Goal: Transaction & Acquisition: Book appointment/travel/reservation

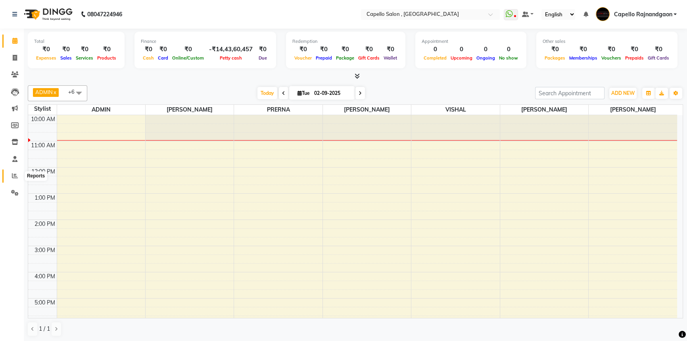
click at [9, 180] on span at bounding box center [15, 175] width 14 height 9
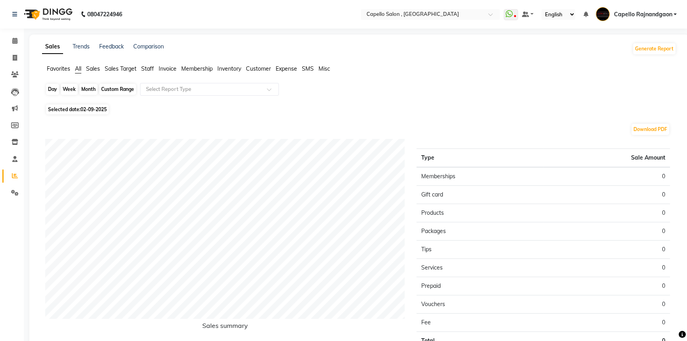
click at [56, 87] on div "Day" at bounding box center [52, 89] width 13 height 11
select select "9"
select select "2025"
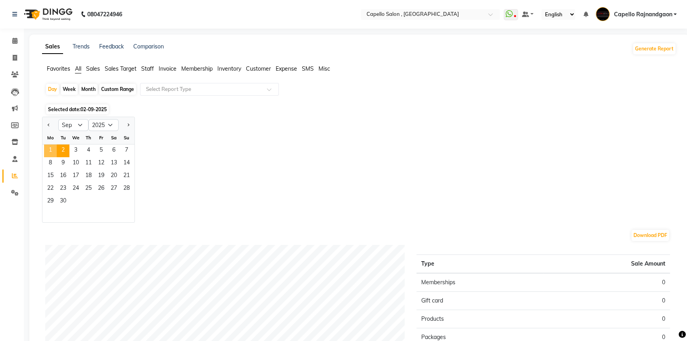
click at [52, 146] on span "1" at bounding box center [50, 150] width 13 height 13
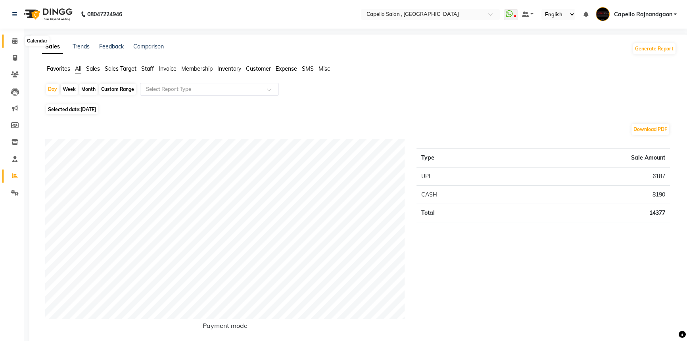
click at [15, 40] on icon at bounding box center [14, 41] width 5 height 6
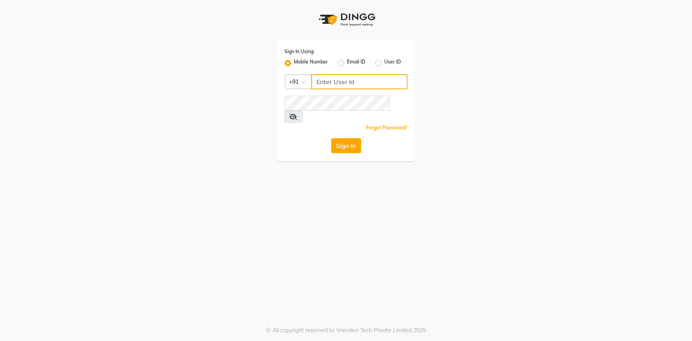
type input "7768940777"
click at [298, 113] on icon at bounding box center [294, 116] width 8 height 6
click at [353, 138] on button "Sign In" at bounding box center [346, 145] width 30 height 15
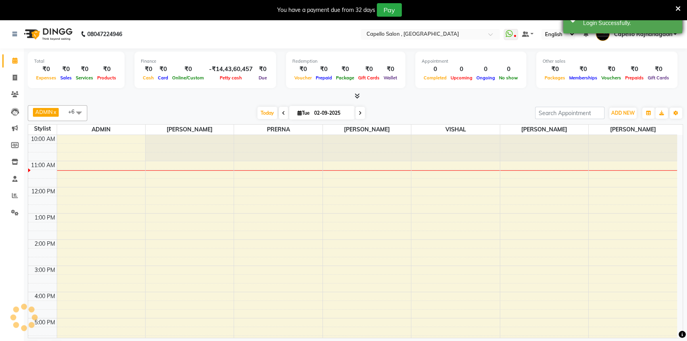
drag, startPoint x: 679, startPoint y: 6, endPoint x: 667, endPoint y: 15, distance: 14.2
click at [678, 6] on icon at bounding box center [678, 8] width 5 height 7
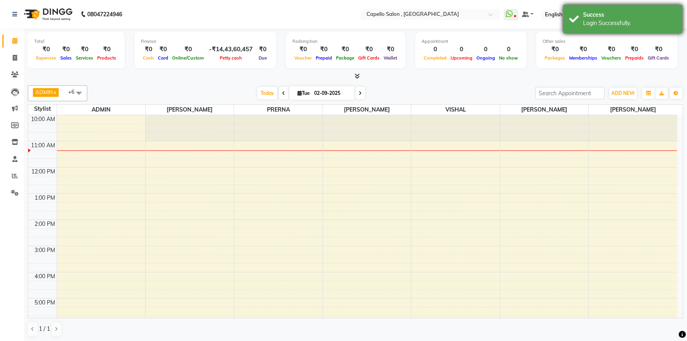
click at [635, 17] on div "Success" at bounding box center [629, 15] width 93 height 8
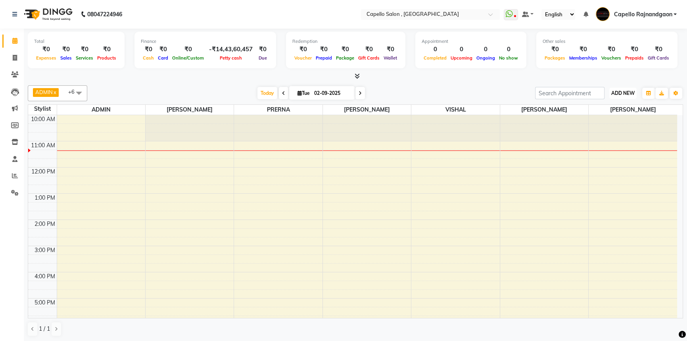
click at [622, 90] on span "ADD NEW" at bounding box center [622, 93] width 23 height 6
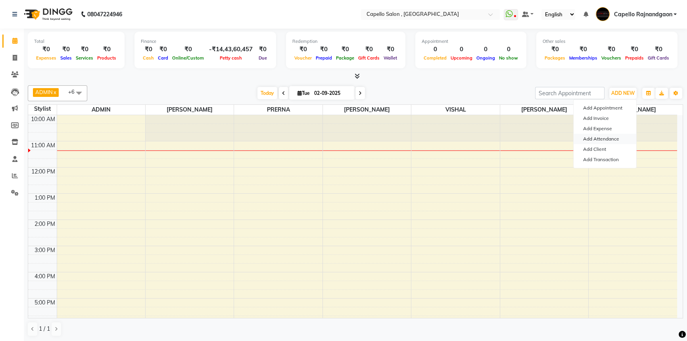
click at [611, 140] on link "Add Attendance" at bounding box center [605, 139] width 63 height 10
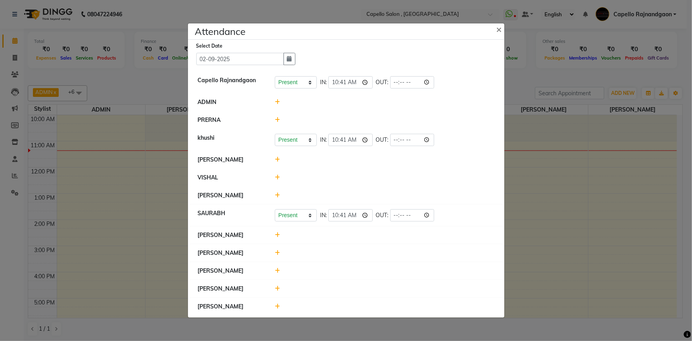
click at [277, 119] on icon at bounding box center [277, 120] width 5 height 6
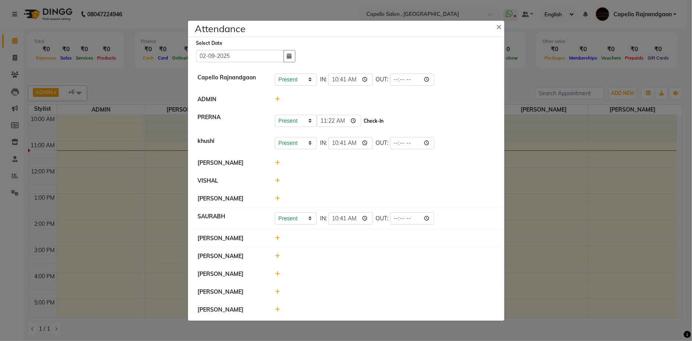
click at [362, 122] on button "Check-In" at bounding box center [374, 120] width 24 height 11
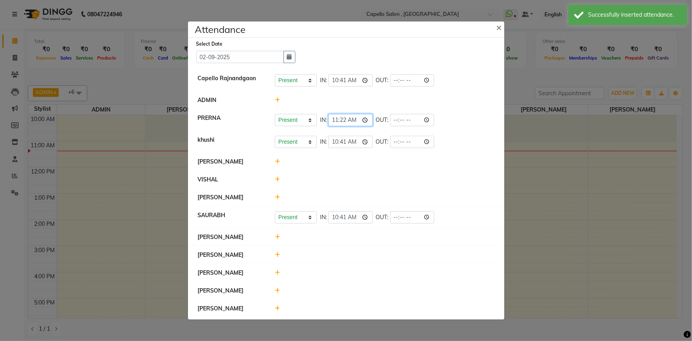
click at [333, 123] on input "11:22" at bounding box center [350, 120] width 44 height 12
type input "10:55"
click at [278, 179] on icon at bounding box center [277, 180] width 5 height 6
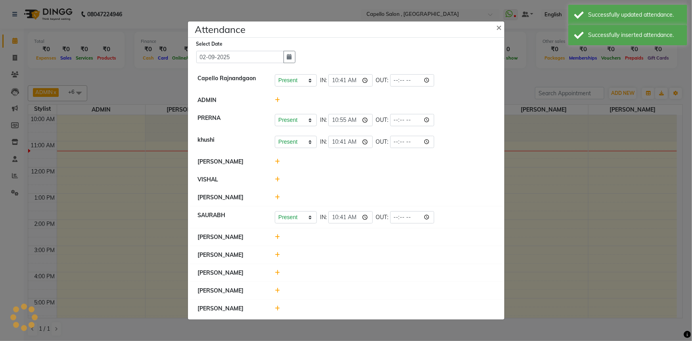
click at [366, 178] on div at bounding box center [385, 179] width 232 height 8
click at [278, 180] on icon at bounding box center [277, 180] width 5 height 6
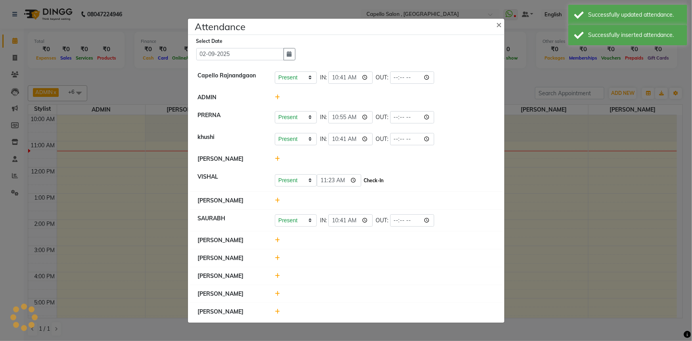
click at [362, 179] on button "Check-In" at bounding box center [374, 180] width 24 height 11
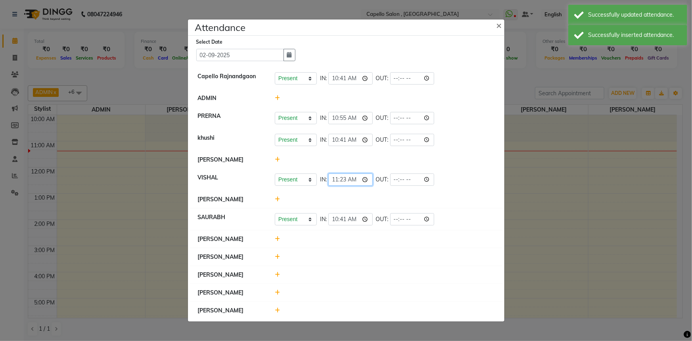
click at [334, 178] on input "11:23" at bounding box center [350, 179] width 44 height 12
type input "10:55"
click at [278, 257] on icon at bounding box center [277, 257] width 5 height 6
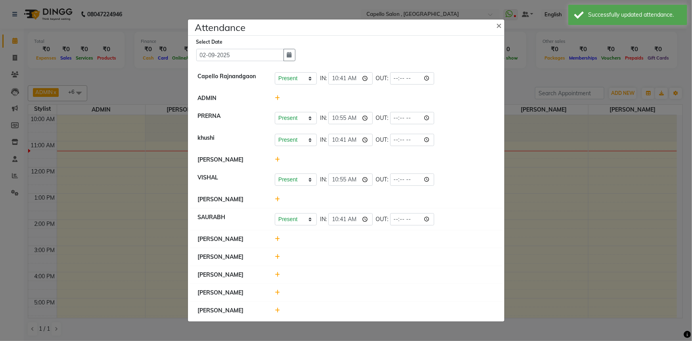
click at [279, 258] on div at bounding box center [385, 257] width 232 height 8
click at [278, 257] on icon at bounding box center [277, 257] width 5 height 6
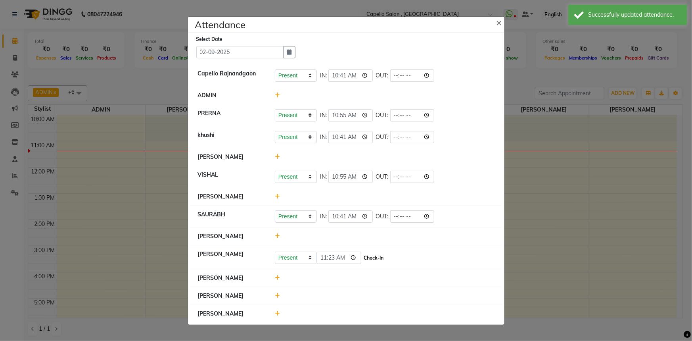
click at [362, 259] on button "Check-In" at bounding box center [374, 257] width 24 height 11
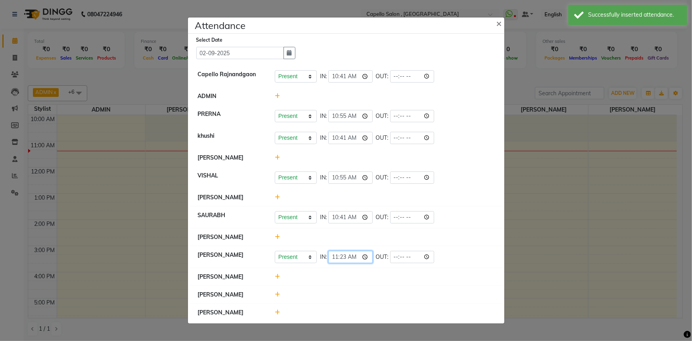
click at [333, 259] on input "11:23" at bounding box center [350, 257] width 44 height 12
type input "10:55"
click at [275, 276] on icon at bounding box center [277, 277] width 5 height 6
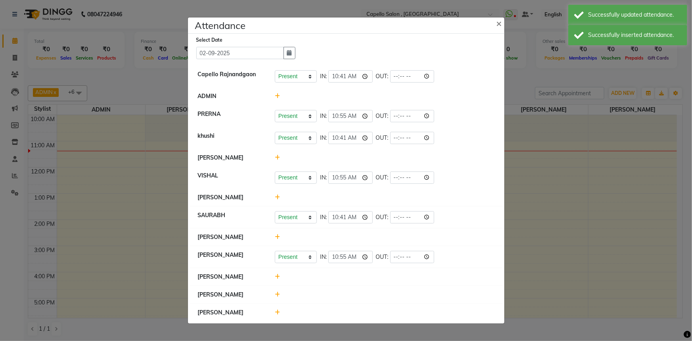
click at [277, 276] on icon at bounding box center [277, 277] width 5 height 6
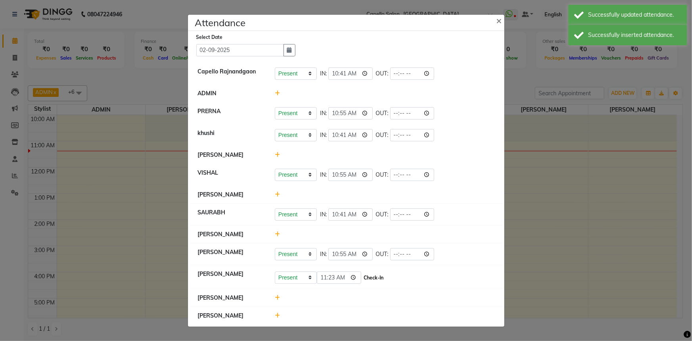
click at [362, 277] on button "Check-In" at bounding box center [374, 277] width 24 height 11
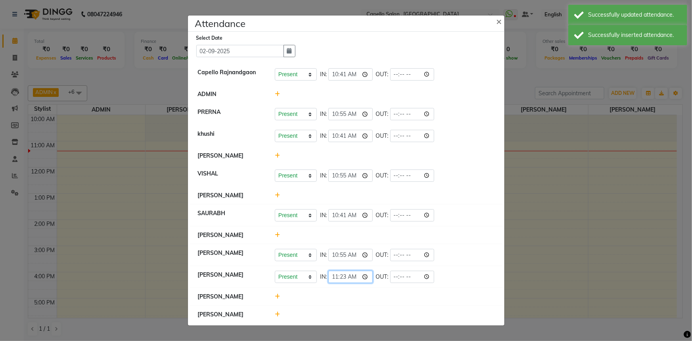
click at [333, 278] on input "11:23" at bounding box center [350, 277] width 44 height 12
type input "10:55"
click at [277, 313] on icon at bounding box center [277, 314] width 5 height 6
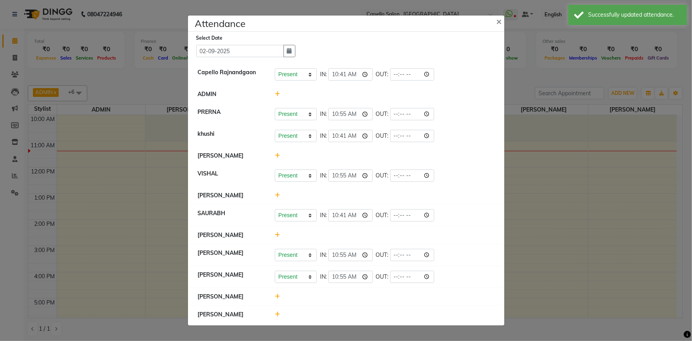
click at [277, 313] on icon at bounding box center [277, 314] width 5 height 6
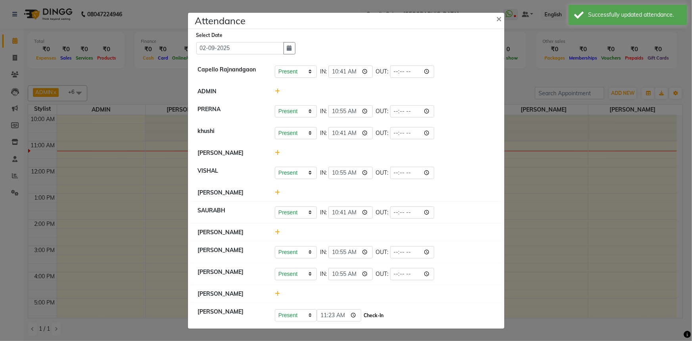
click at [362, 316] on button "Check-In" at bounding box center [374, 315] width 24 height 11
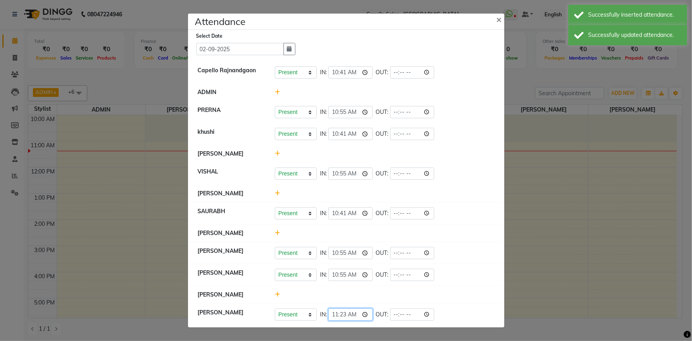
click at [334, 314] on input "11:23" at bounding box center [350, 314] width 44 height 12
type input "10:50"
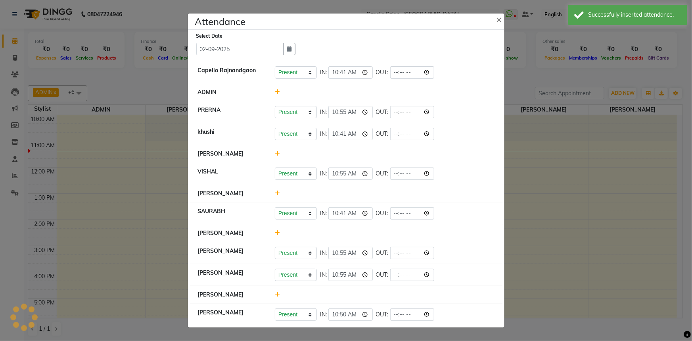
click at [453, 232] on div at bounding box center [385, 233] width 232 height 8
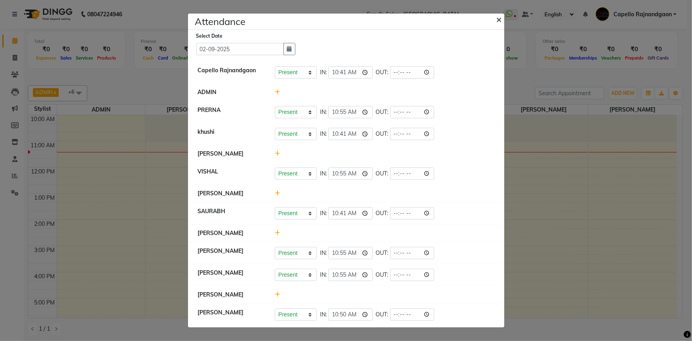
click at [498, 17] on span "×" at bounding box center [500, 19] width 6 height 12
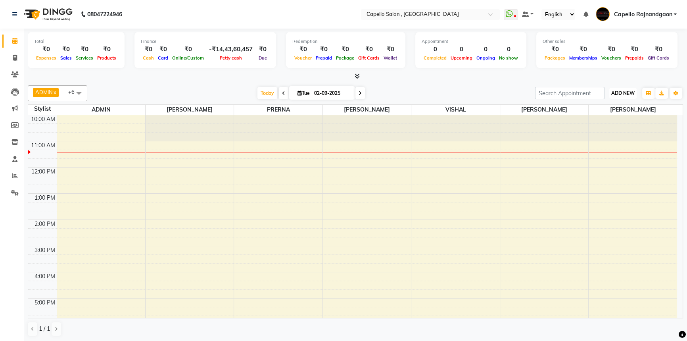
click at [626, 88] on button "ADD NEW Toggle Dropdown" at bounding box center [622, 93] width 27 height 11
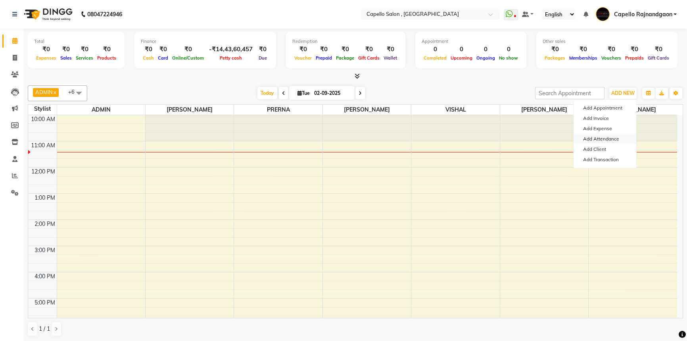
click at [619, 137] on link "Add Attendance" at bounding box center [605, 139] width 63 height 10
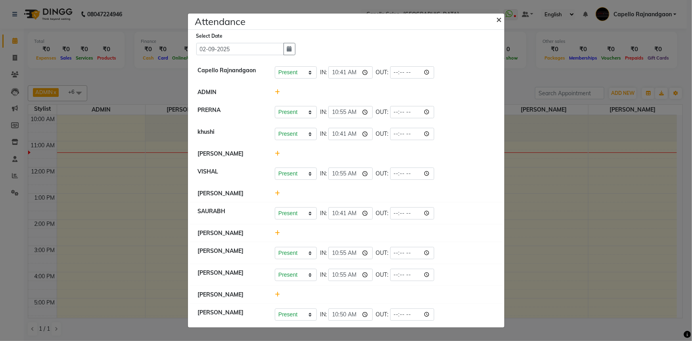
click at [497, 21] on span "×" at bounding box center [500, 19] width 6 height 12
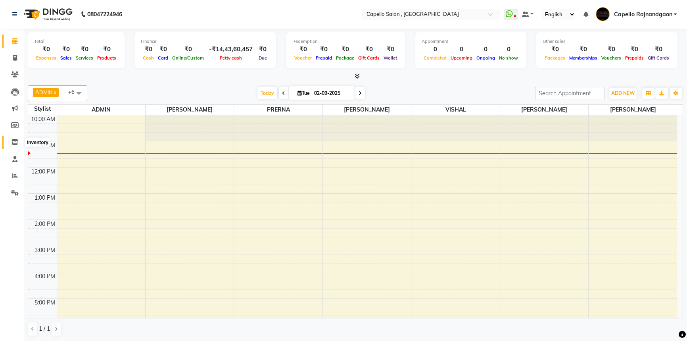
click at [13, 139] on icon at bounding box center [15, 142] width 7 height 6
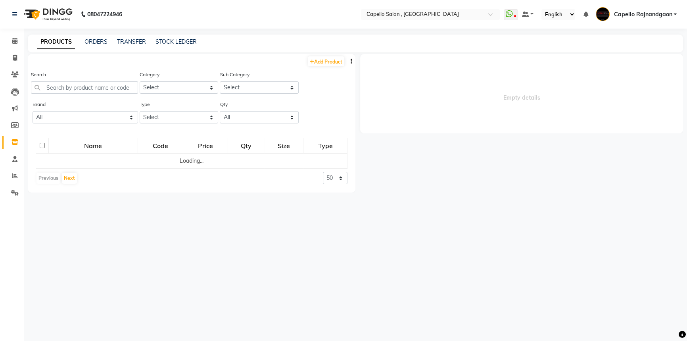
select select
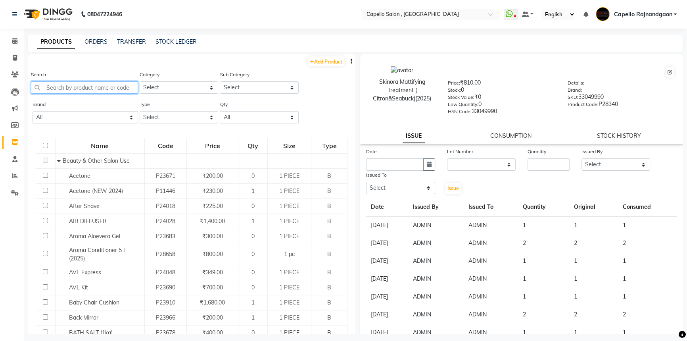
click at [41, 86] on input "text" at bounding box center [84, 87] width 107 height 12
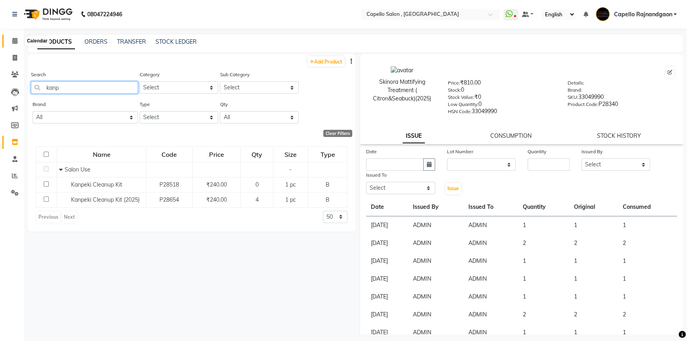
type input "kanp"
click at [12, 41] on icon at bounding box center [14, 41] width 5 height 6
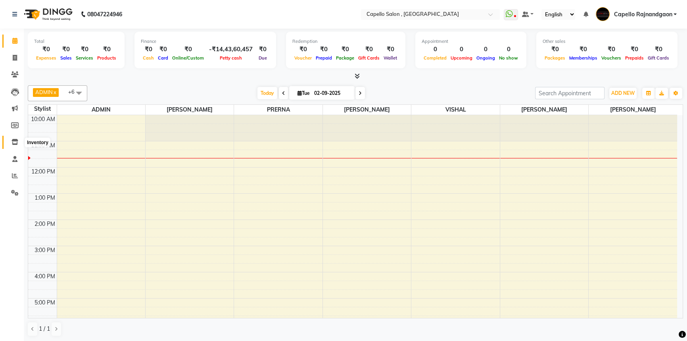
click at [12, 143] on icon at bounding box center [15, 142] width 7 height 6
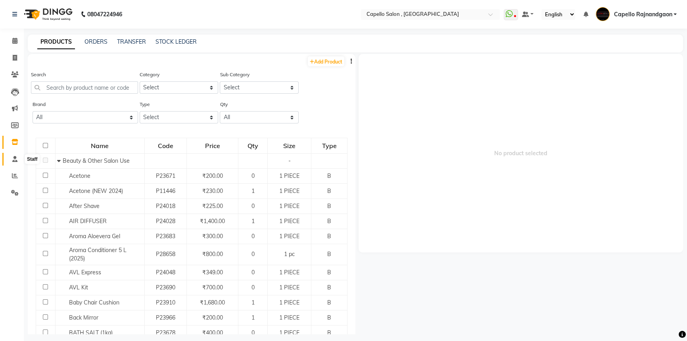
click at [12, 157] on span at bounding box center [15, 159] width 14 height 9
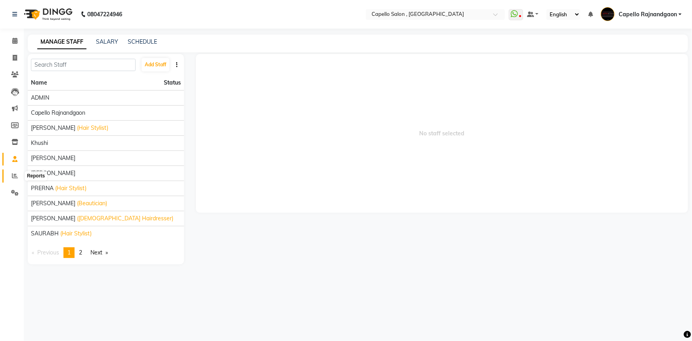
click at [13, 177] on icon at bounding box center [15, 176] width 6 height 6
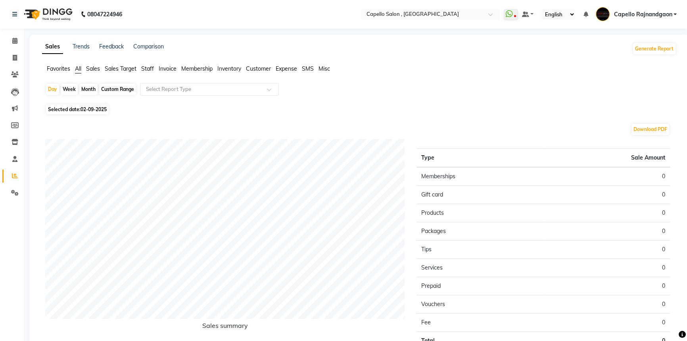
click at [89, 92] on div "Month" at bounding box center [88, 89] width 18 height 11
select select "9"
select select "2025"
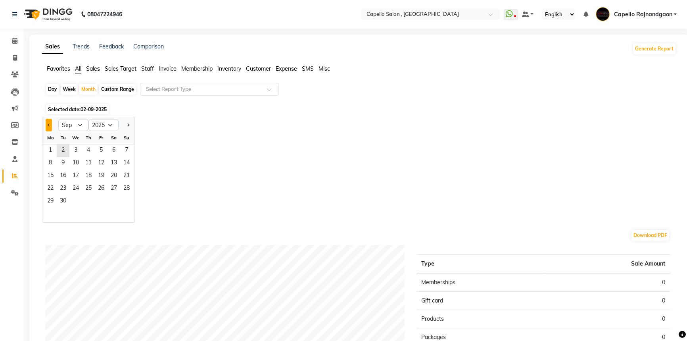
click at [48, 127] on button "Previous month" at bounding box center [49, 125] width 6 height 13
select select "8"
click at [100, 150] on span "1" at bounding box center [101, 150] width 13 height 13
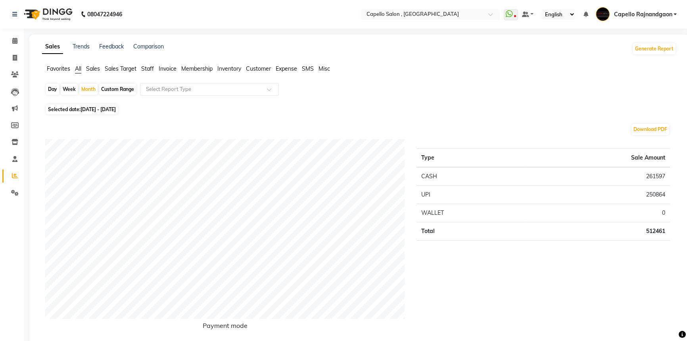
click at [230, 71] on span "Inventory" at bounding box center [229, 68] width 24 height 7
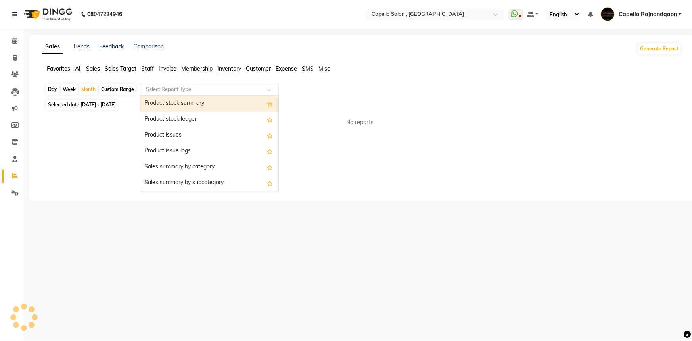
click at [224, 90] on input "text" at bounding box center [201, 89] width 114 height 8
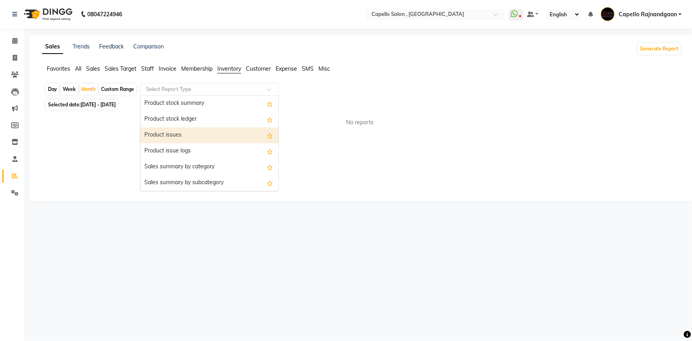
click at [216, 134] on div "Product issues" at bounding box center [209, 135] width 138 height 16
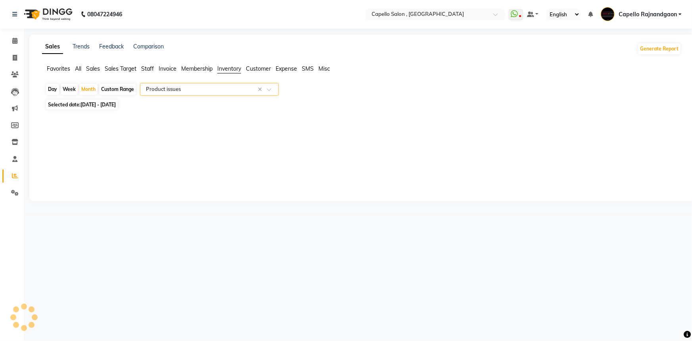
select select "full_report"
select select "csv"
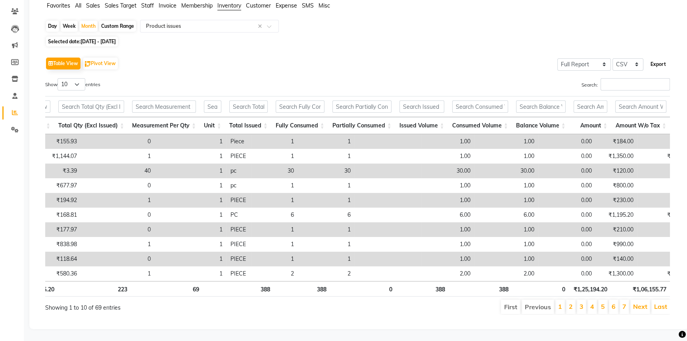
click at [664, 58] on button "Export" at bounding box center [658, 64] width 22 height 13
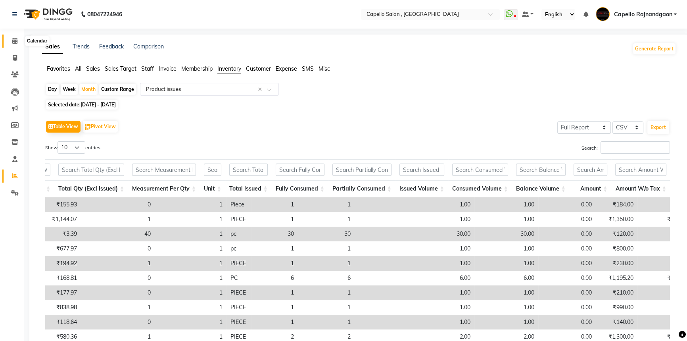
click at [16, 39] on icon at bounding box center [14, 41] width 5 height 6
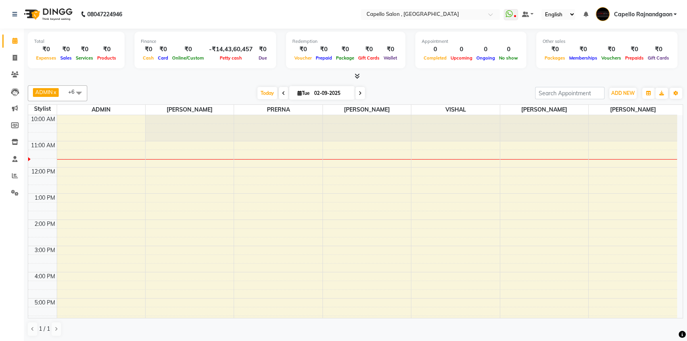
click at [418, 83] on div "ADMIN x [PERSON_NAME] x [PERSON_NAME] x [PERSON_NAME] x [PERSON_NAME] x [PERSON…" at bounding box center [355, 210] width 655 height 257
click at [355, 79] on icon at bounding box center [357, 76] width 5 height 6
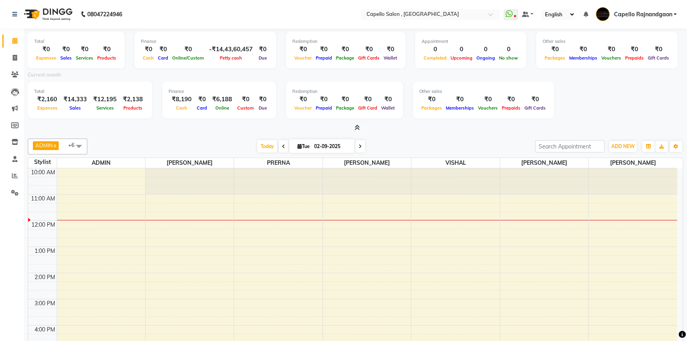
click at [358, 124] on span at bounding box center [355, 128] width 8 height 8
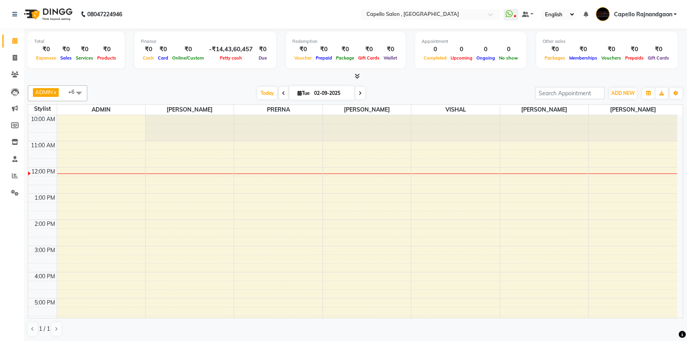
click at [75, 93] on span at bounding box center [79, 92] width 16 height 15
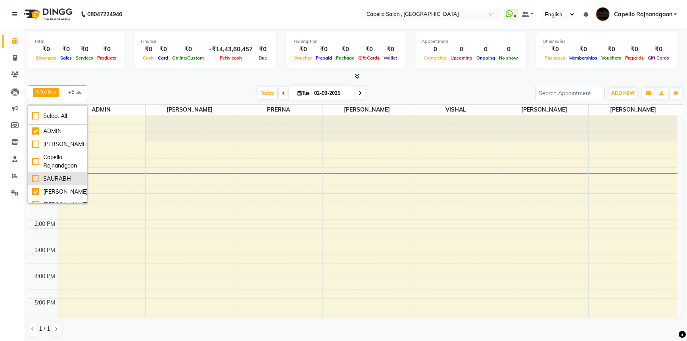
click at [61, 173] on li "SAURABH" at bounding box center [57, 178] width 59 height 13
checkbox input "true"
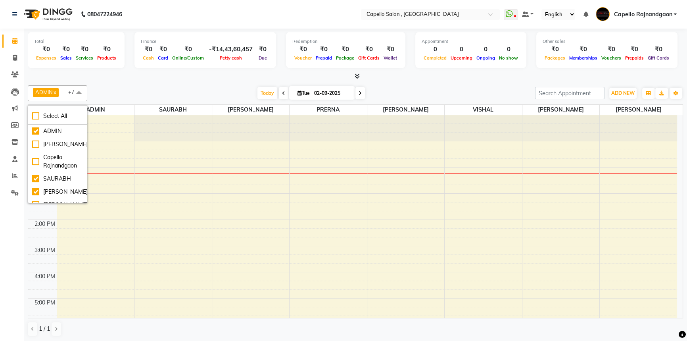
click at [170, 85] on div "ADMIN x [PERSON_NAME] x [PERSON_NAME] x [PERSON_NAME] x [PERSON_NAME] x [PERSON…" at bounding box center [355, 93] width 655 height 16
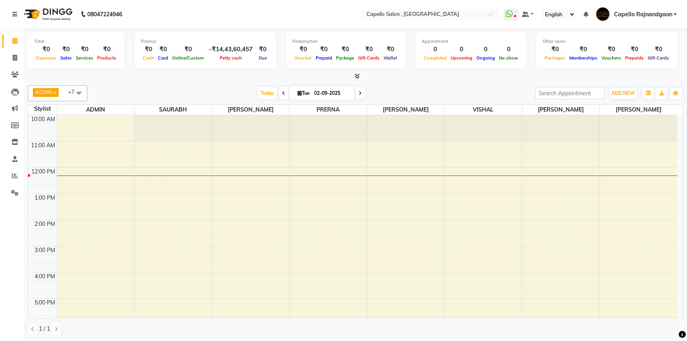
scroll to position [36, 0]
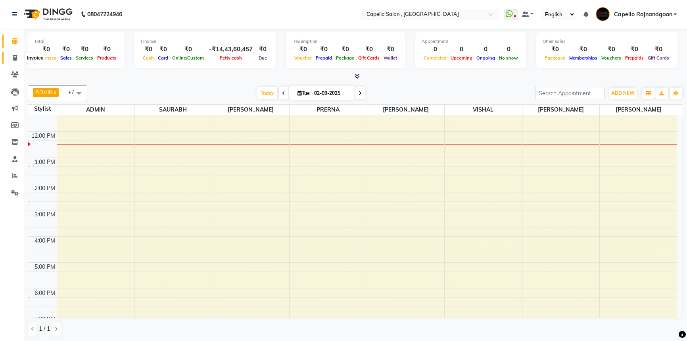
click at [14, 55] on icon at bounding box center [15, 58] width 4 height 6
select select "service"
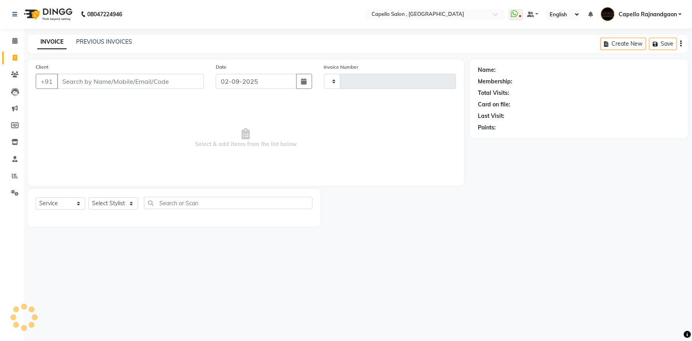
type input "3667"
select select "856"
click at [95, 84] on input "Client" at bounding box center [130, 81] width 147 height 15
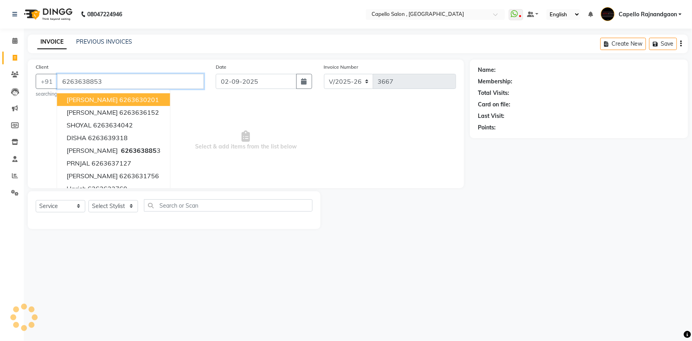
type input "6263638853"
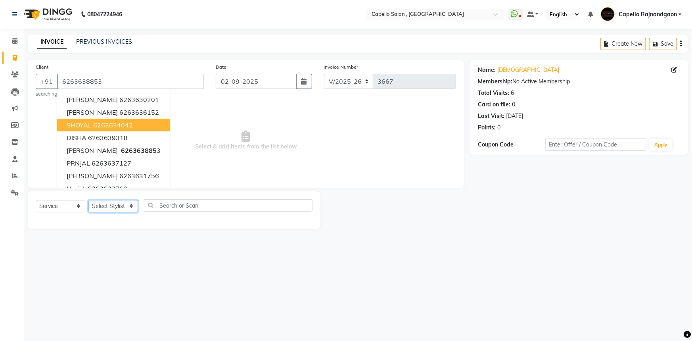
click at [103, 207] on select "Select Stylist ADMIN Capello [GEOGRAPHIC_DATA] [GEOGRAPHIC_DATA] [PERSON_NAME] …" at bounding box center [113, 206] width 50 height 12
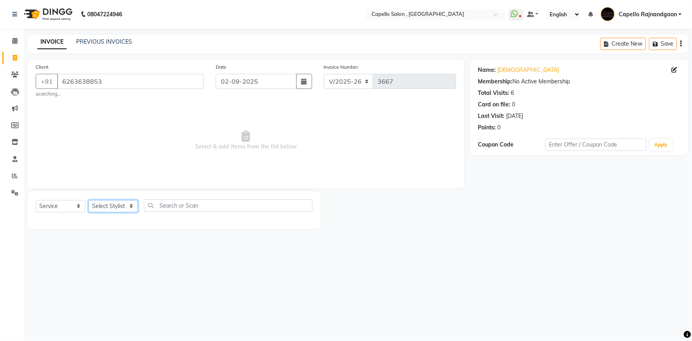
select select "82696"
click at [88, 200] on select "Select Stylist ADMIN Capello [GEOGRAPHIC_DATA] [GEOGRAPHIC_DATA] [PERSON_NAME] …" at bounding box center [113, 206] width 50 height 12
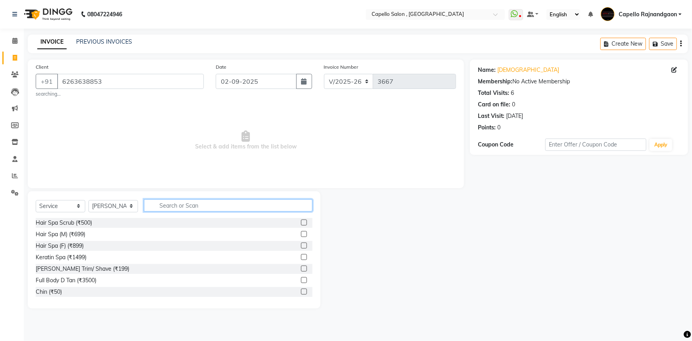
click at [170, 202] on input "text" at bounding box center [228, 205] width 169 height 12
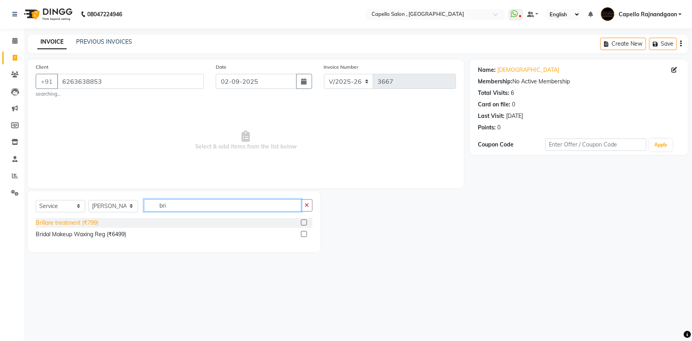
type input "bri"
click at [91, 222] on div "Brillare treatment (₹799)" at bounding box center [67, 223] width 63 height 8
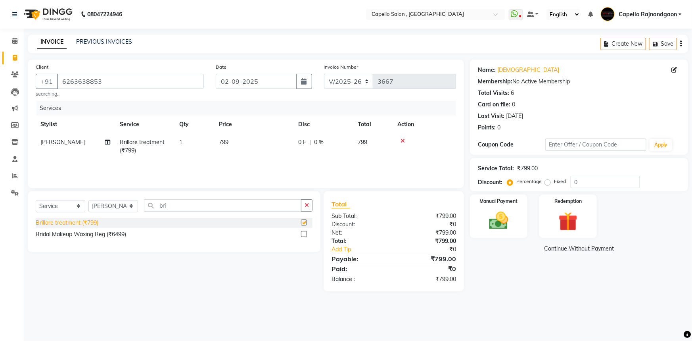
checkbox input "false"
click at [263, 142] on td "799" at bounding box center [253, 146] width 79 height 26
select select "82696"
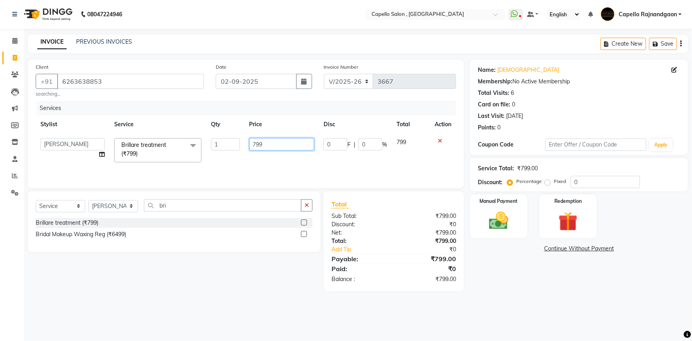
drag, startPoint x: 254, startPoint y: 142, endPoint x: 291, endPoint y: 142, distance: 37.3
click at [291, 142] on input "799" at bounding box center [282, 144] width 65 height 12
type input "1000"
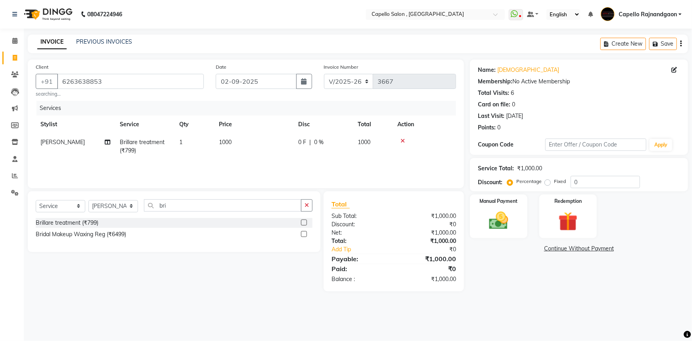
click at [523, 309] on div "08047224946 Select Location × [GEOGRAPHIC_DATA] , [GEOGRAPHIC_DATA] WhatsApp St…" at bounding box center [346, 170] width 692 height 341
click at [66, 204] on select "Select Service Product Membership Package Voucher Prepaid Gift Card" at bounding box center [61, 206] width 50 height 12
click at [36, 200] on select "Select Service Product Membership Package Voucher Prepaid Gift Card" at bounding box center [61, 206] width 50 height 12
click at [94, 235] on div "Royalty Membership 999" at bounding box center [67, 234] width 63 height 8
select select "select"
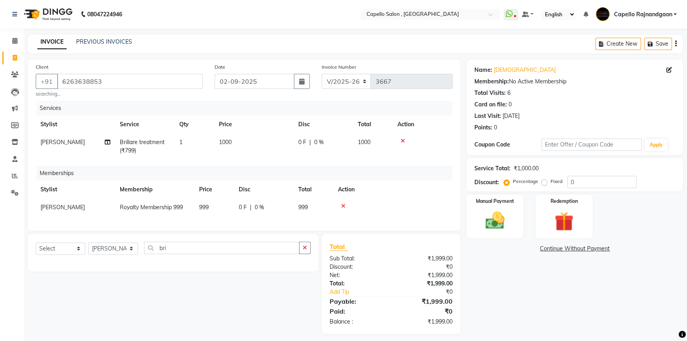
click at [195, 211] on td "999" at bounding box center [214, 207] width 40 height 18
select select "82696"
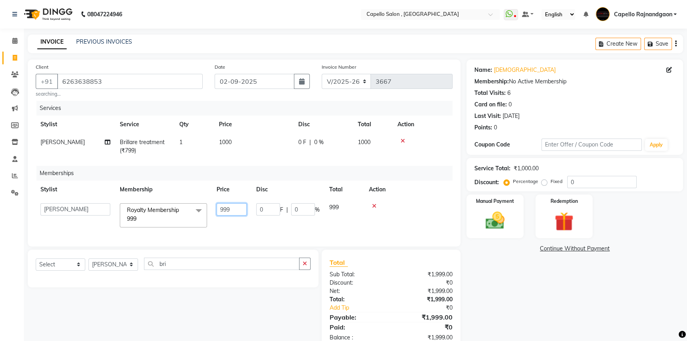
drag, startPoint x: 219, startPoint y: 209, endPoint x: 255, endPoint y: 207, distance: 36.5
click at [257, 207] on tr "ADMIN Capello Rajnandgaon [PERSON_NAME] [PERSON_NAME] [PERSON_NAME] [PERSON_NAM…" at bounding box center [244, 215] width 417 height 34
type input "0"
click at [47, 202] on td "ADMIN Capello Rajnandgaon [PERSON_NAME] [PERSON_NAME] [PERSON_NAME] [PERSON_NAM…" at bounding box center [75, 215] width 79 height 34
select select "82696"
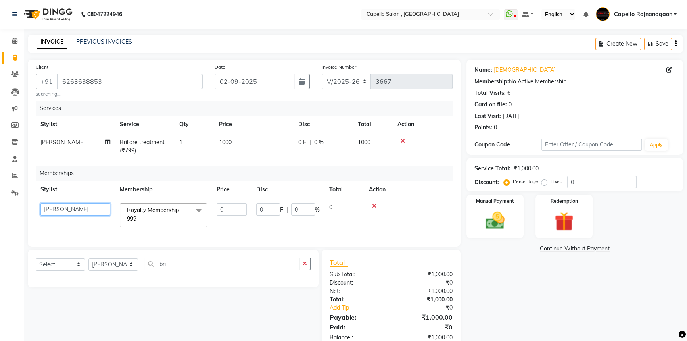
click at [49, 208] on select "ADMIN Capello Rajnandgaon [PERSON_NAME] [PERSON_NAME] [PERSON_NAME] [PERSON_NAM…" at bounding box center [75, 209] width 70 height 12
click at [50, 208] on select "ADMIN Capello Rajnandgaon [PERSON_NAME] [PERSON_NAME] [PERSON_NAME] [PERSON_NAM…" at bounding box center [75, 209] width 70 height 12
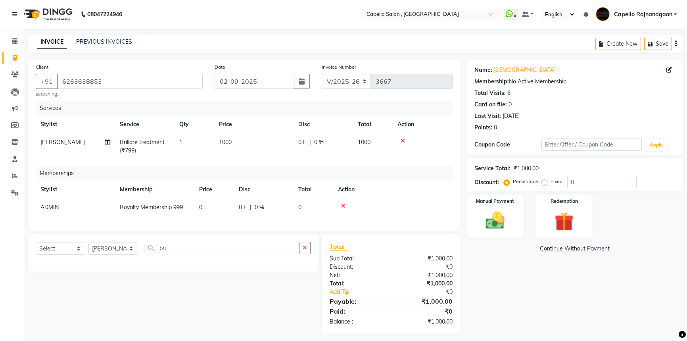
click at [492, 271] on div "Name: [PERSON_NAME] Membership: No Active Membership Total Visits: 6 Card on fi…" at bounding box center [578, 197] width 223 height 274
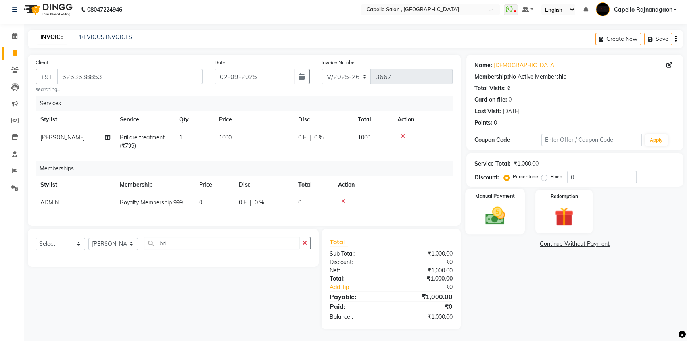
click at [509, 213] on img at bounding box center [495, 215] width 32 height 23
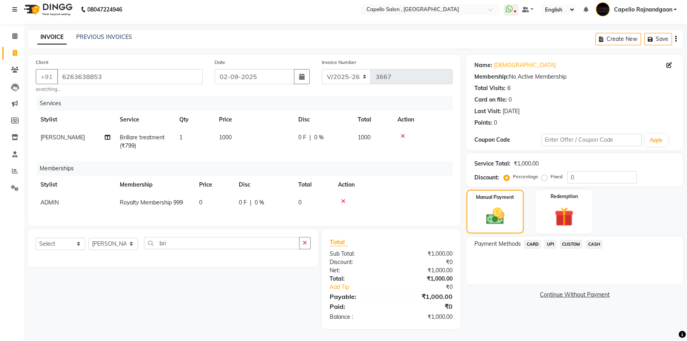
click at [596, 240] on span "CASH" at bounding box center [594, 244] width 17 height 9
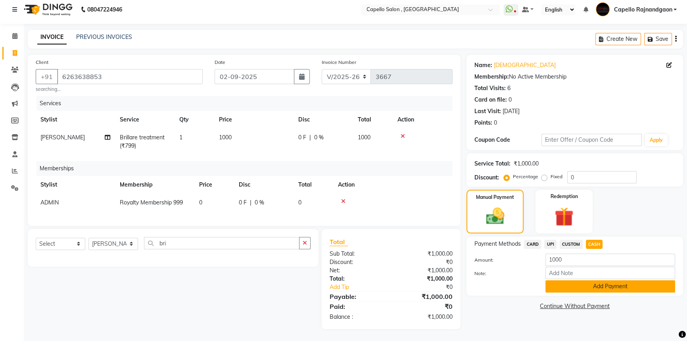
click at [571, 282] on button "Add Payment" at bounding box center [610, 286] width 130 height 12
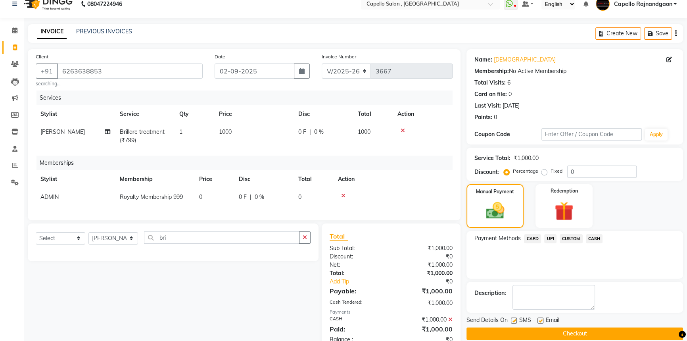
scroll to position [38, 0]
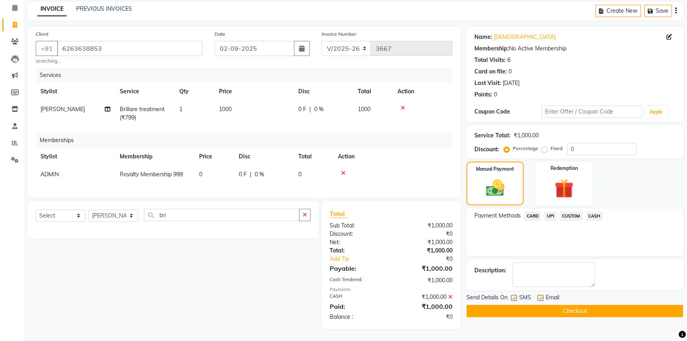
click at [561, 308] on button "Checkout" at bounding box center [575, 311] width 217 height 12
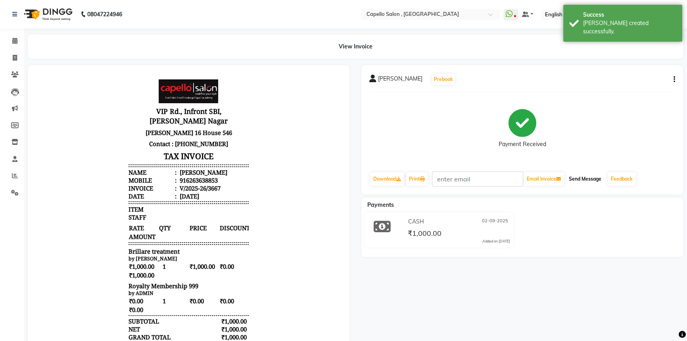
click at [581, 179] on button "Send Message" at bounding box center [585, 178] width 39 height 13
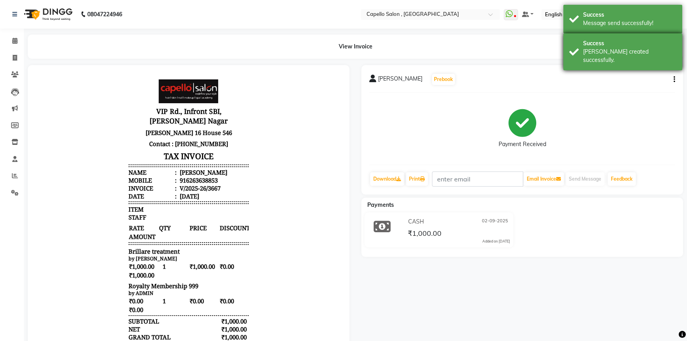
click at [606, 58] on div "Success [PERSON_NAME] created successfully." at bounding box center [622, 51] width 119 height 37
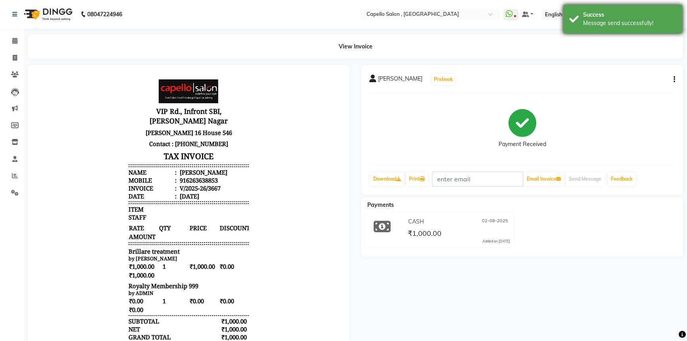
click at [607, 29] on div "Success Message send successfully!" at bounding box center [622, 19] width 119 height 29
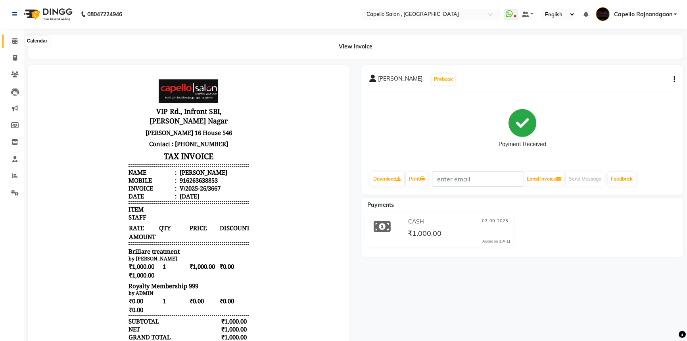
click at [17, 38] on icon at bounding box center [14, 41] width 5 height 6
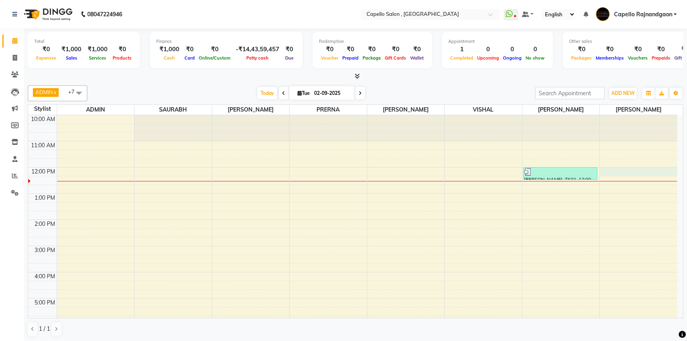
click at [614, 174] on div "10:00 AM 11:00 AM 12:00 PM 1:00 PM 2:00 PM 3:00 PM 4:00 PM 5:00 PM 6:00 PM 7:00…" at bounding box center [352, 259] width 649 height 288
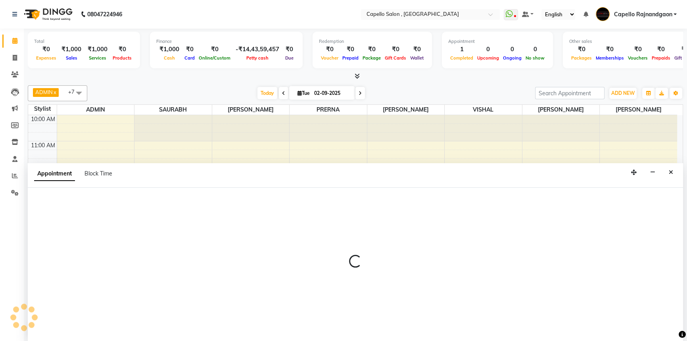
select select "66386"
select select "720"
select select "tentative"
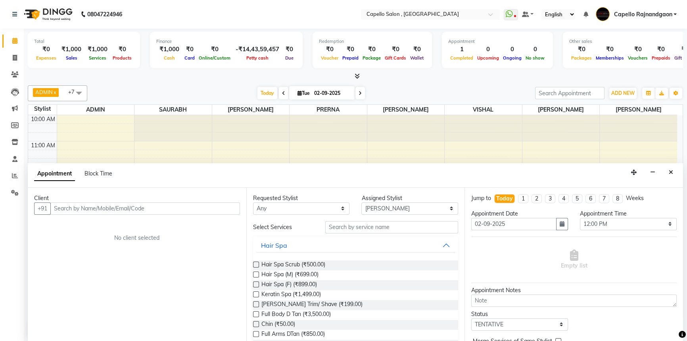
click at [181, 210] on input "text" at bounding box center [145, 208] width 190 height 12
click at [666, 174] on button "Close" at bounding box center [671, 172] width 12 height 12
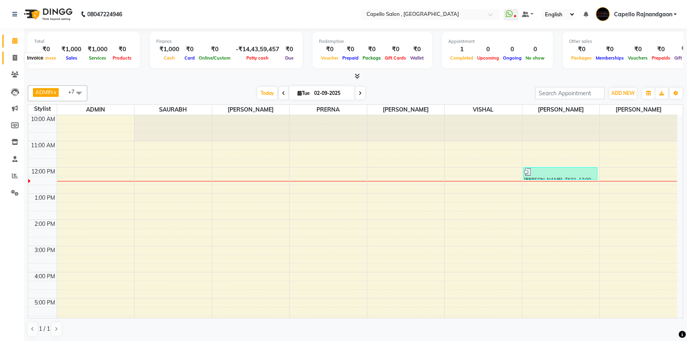
click at [10, 54] on span at bounding box center [15, 58] width 14 height 9
select select "service"
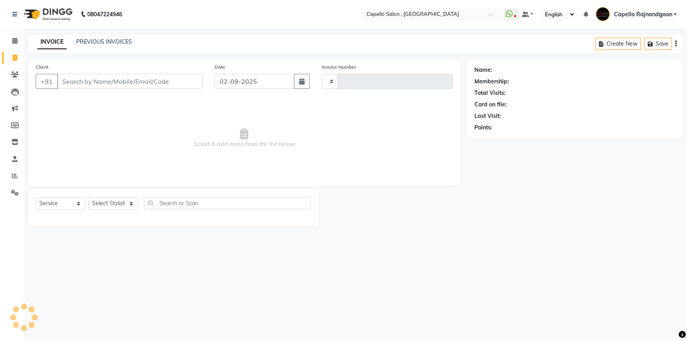
type input "3668"
select select "856"
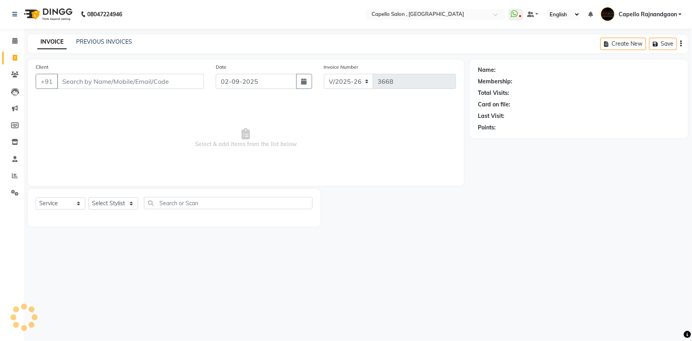
click at [90, 76] on input "Client" at bounding box center [130, 81] width 147 height 15
click at [15, 40] on icon at bounding box center [14, 41] width 5 height 6
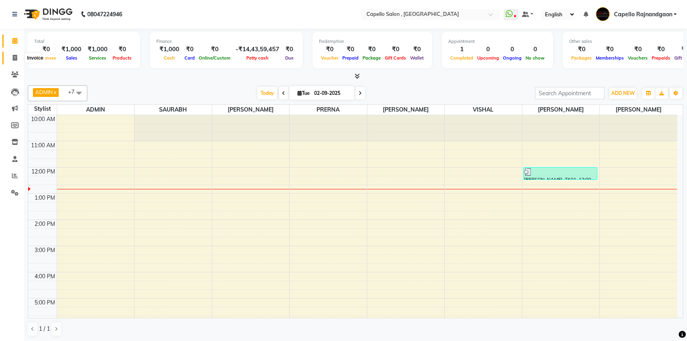
click at [16, 56] on icon at bounding box center [15, 58] width 4 height 6
select select "service"
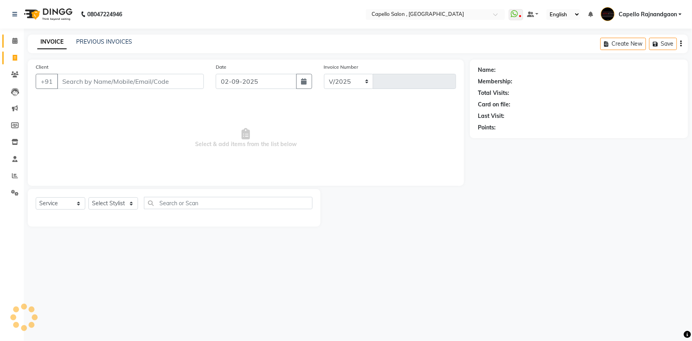
select select "856"
type input "3668"
click at [156, 82] on input "Client" at bounding box center [130, 81] width 147 height 15
click at [98, 202] on select "Select Stylist ADMIN Capello [GEOGRAPHIC_DATA] [GEOGRAPHIC_DATA] [PERSON_NAME] …" at bounding box center [113, 203] width 50 height 12
select select "19635"
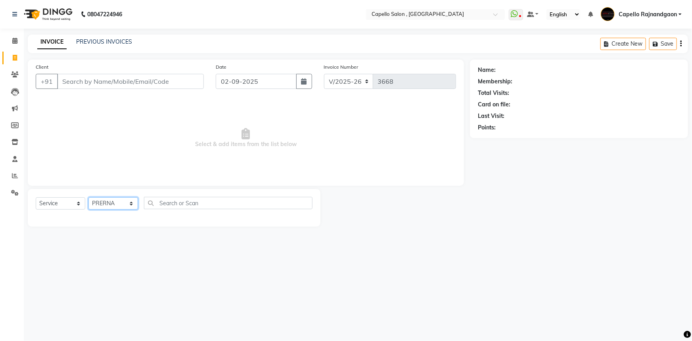
click at [88, 197] on select "Select Stylist ADMIN Capello [GEOGRAPHIC_DATA] [GEOGRAPHIC_DATA] [PERSON_NAME] …" at bounding box center [113, 203] width 50 height 12
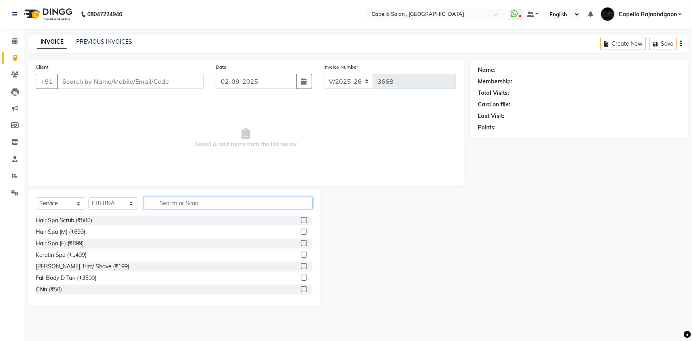
click at [181, 198] on input "text" at bounding box center [228, 203] width 169 height 12
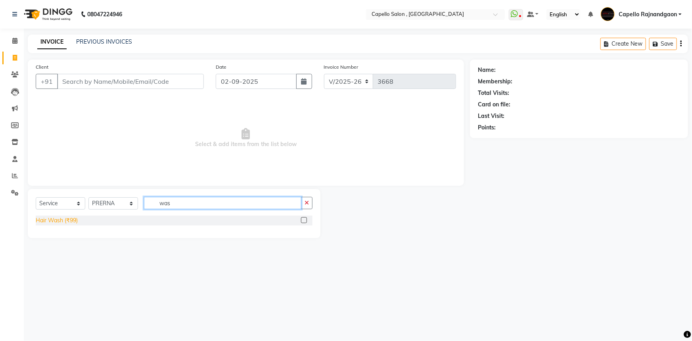
type input "was"
click at [39, 221] on div "Hair Wash (₹99)" at bounding box center [57, 220] width 42 height 8
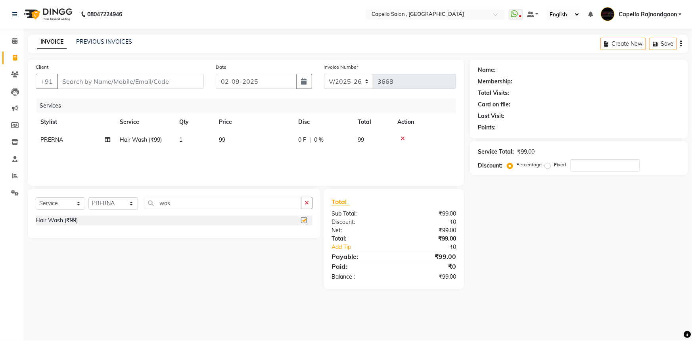
checkbox input "false"
click at [255, 143] on td "99" at bounding box center [253, 140] width 79 height 18
select select "19635"
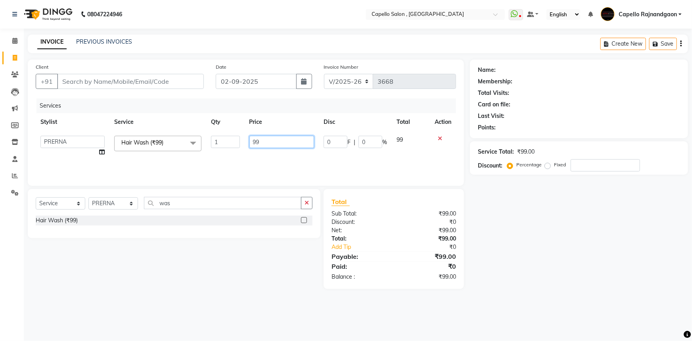
drag, startPoint x: 248, startPoint y: 138, endPoint x: 294, endPoint y: 143, distance: 45.9
click at [297, 143] on td "99" at bounding box center [282, 146] width 75 height 30
type input "2"
type input "400"
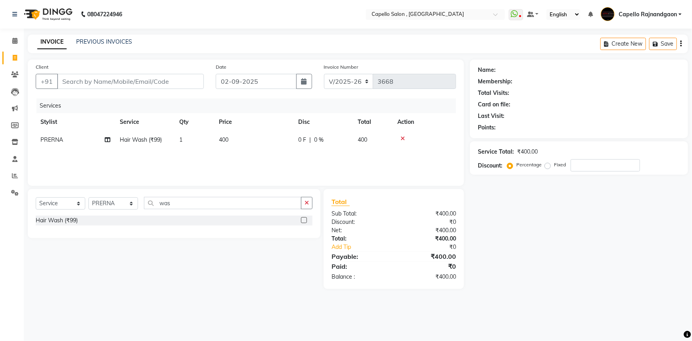
click at [538, 265] on div "Name: Membership: Total Visits: Card on file: Last Visit: Points: Service Total…" at bounding box center [582, 174] width 224 height 229
click at [165, 84] on input "Client" at bounding box center [130, 81] width 147 height 15
click at [404, 139] on icon at bounding box center [403, 139] width 4 height 6
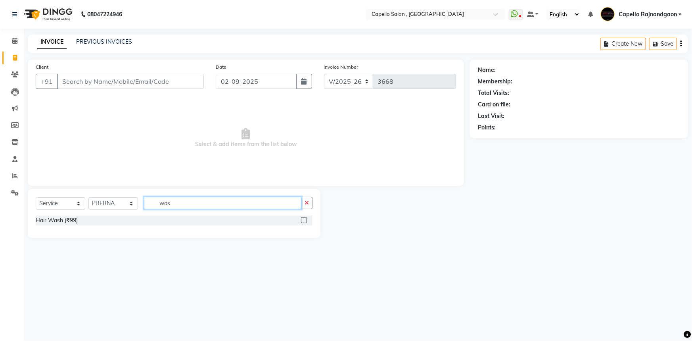
drag, startPoint x: 159, startPoint y: 200, endPoint x: 191, endPoint y: 206, distance: 32.6
click at [191, 206] on input "was" at bounding box center [222, 203] width 157 height 12
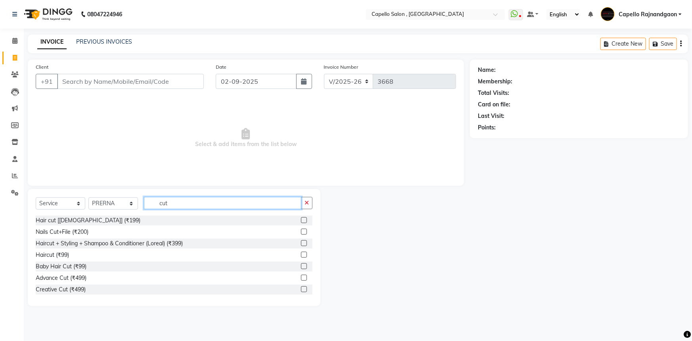
type input "cut"
click at [137, 250] on div "Haircut (₹99)" at bounding box center [174, 255] width 277 height 10
click at [140, 246] on div "Haircut + Styling + Shampoo & Conditioner (Loreal) (₹399)" at bounding box center [109, 243] width 147 height 8
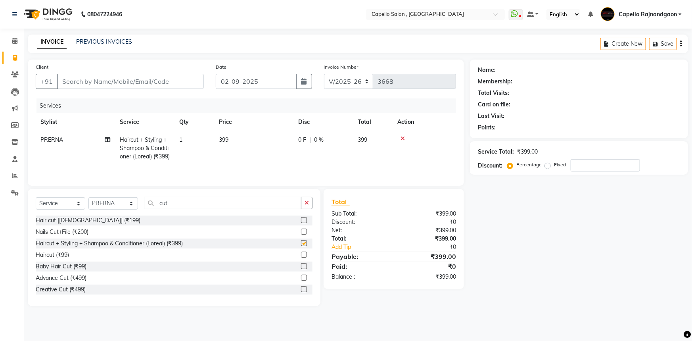
checkbox input "false"
click at [272, 147] on td "399" at bounding box center [253, 148] width 79 height 35
select select "19635"
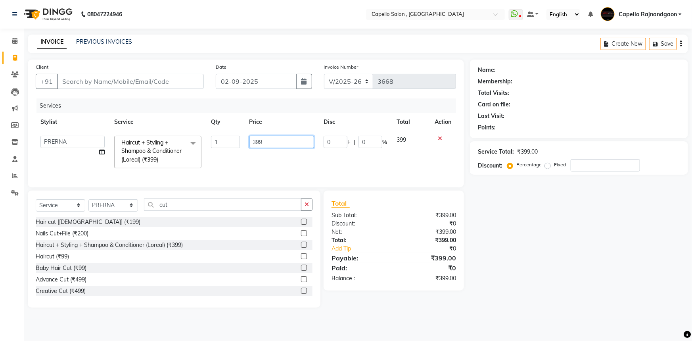
click at [274, 146] on input "399" at bounding box center [282, 142] width 65 height 12
type input "400"
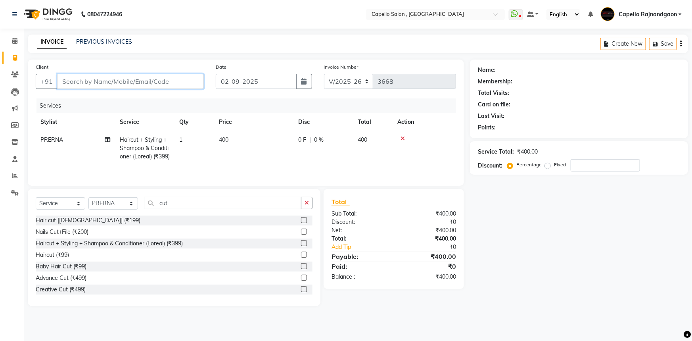
drag, startPoint x: 163, startPoint y: 78, endPoint x: 159, endPoint y: 63, distance: 15.0
click at [163, 71] on div "Client +91" at bounding box center [120, 79] width 180 height 33
type input "9"
type input "0"
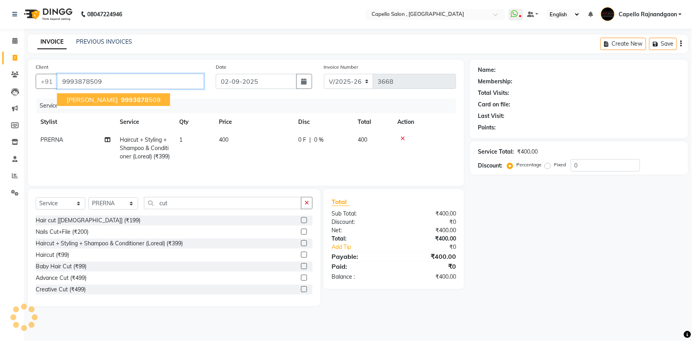
type input "9993878509"
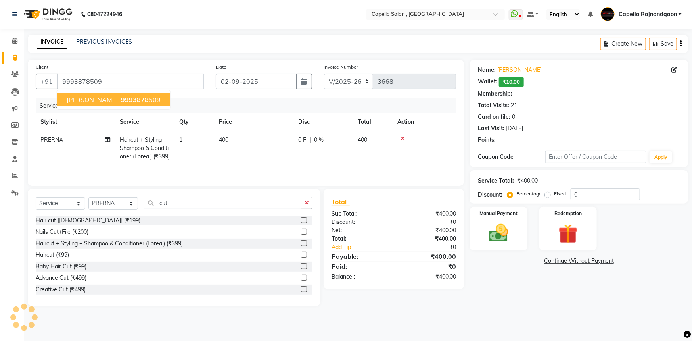
type input "15"
select select "1: Object"
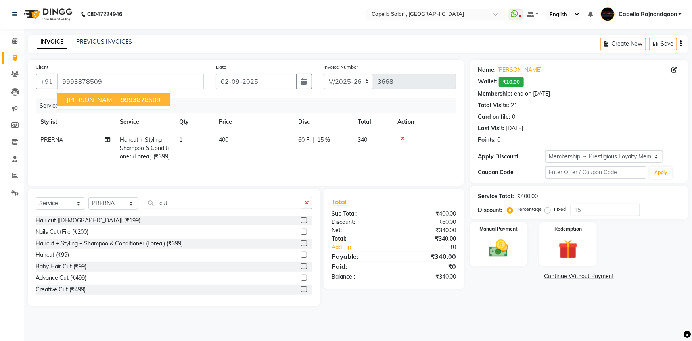
click at [491, 295] on div "Name: [PERSON_NAME] Wallet: ₹10.00 Membership: end on [DATE] Total Visits: 21 C…" at bounding box center [582, 183] width 224 height 246
click at [574, 245] on img at bounding box center [568, 249] width 33 height 25
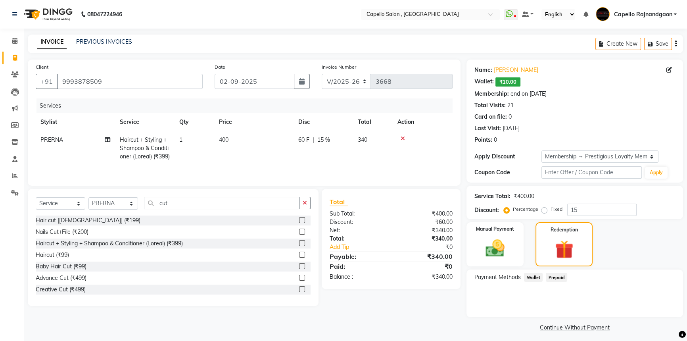
click at [534, 277] on span "Wallet" at bounding box center [533, 277] width 19 height 9
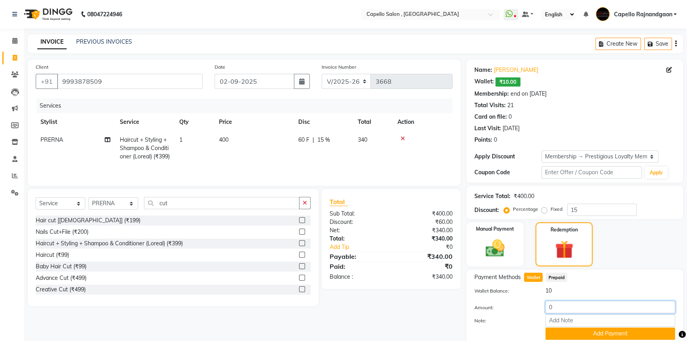
drag, startPoint x: 546, startPoint y: 305, endPoint x: 582, endPoint y: 309, distance: 35.9
click at [582, 310] on input "0" at bounding box center [610, 307] width 130 height 12
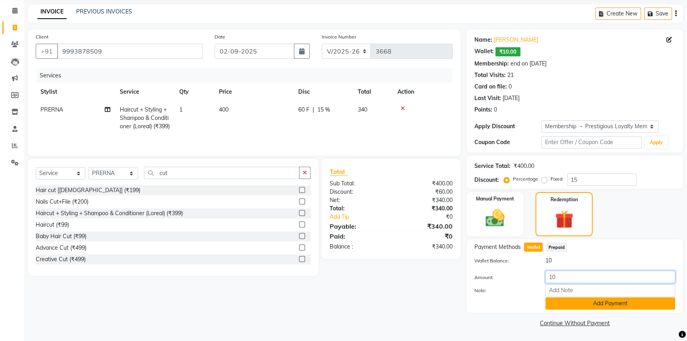
type input "10"
click at [576, 305] on button "Add Payment" at bounding box center [610, 303] width 130 height 12
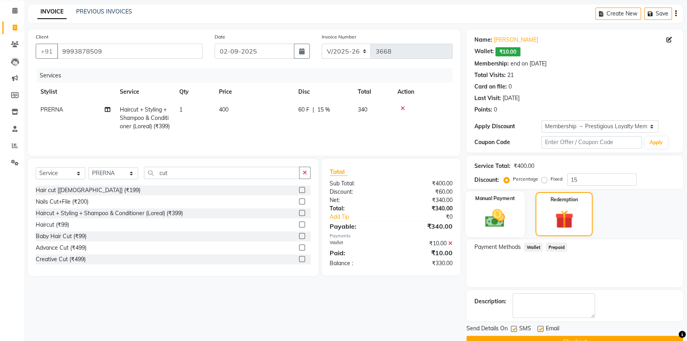
click at [515, 222] on div "Manual Payment" at bounding box center [495, 214] width 60 height 46
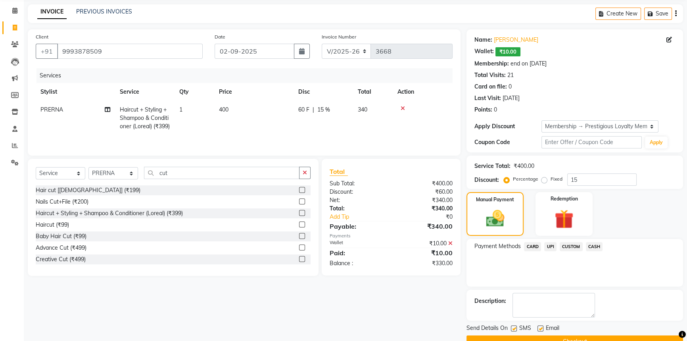
click at [597, 248] on span "CASH" at bounding box center [594, 246] width 17 height 9
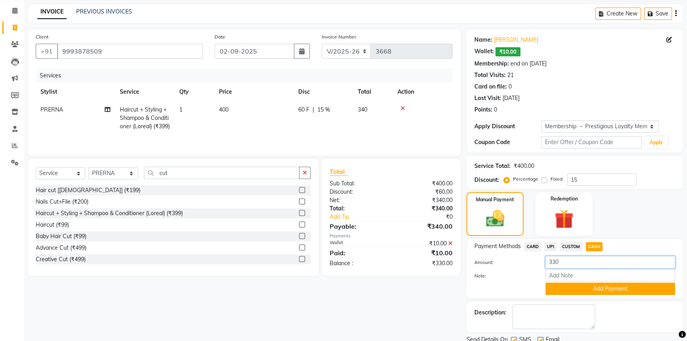
drag, startPoint x: 551, startPoint y: 261, endPoint x: 584, endPoint y: 266, distance: 33.3
click at [584, 266] on input "330" at bounding box center [610, 262] width 130 height 12
type input "350"
click at [572, 288] on button "Add Payment" at bounding box center [610, 288] width 130 height 12
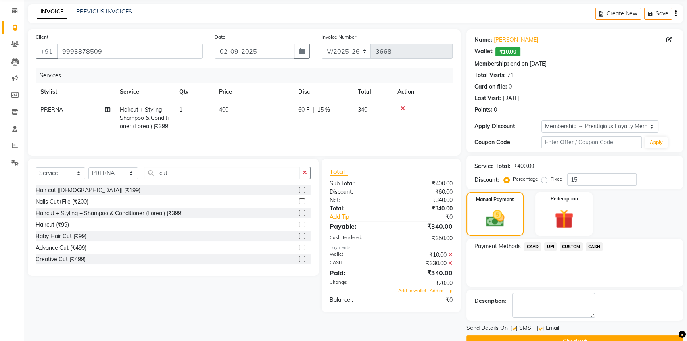
scroll to position [48, 0]
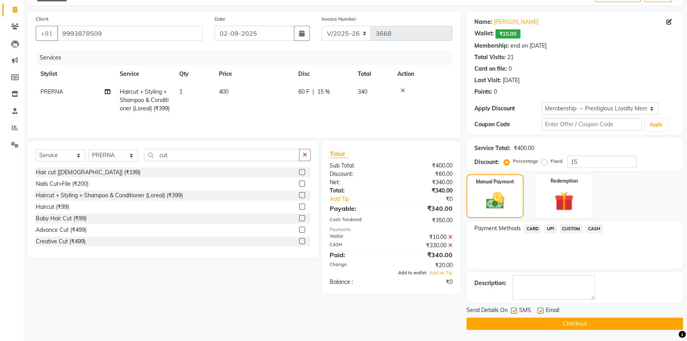
click at [411, 275] on span "Add to wallet" at bounding box center [412, 273] width 28 height 6
click at [450, 248] on icon at bounding box center [450, 245] width 4 height 6
click at [590, 228] on span "CASH" at bounding box center [594, 228] width 17 height 9
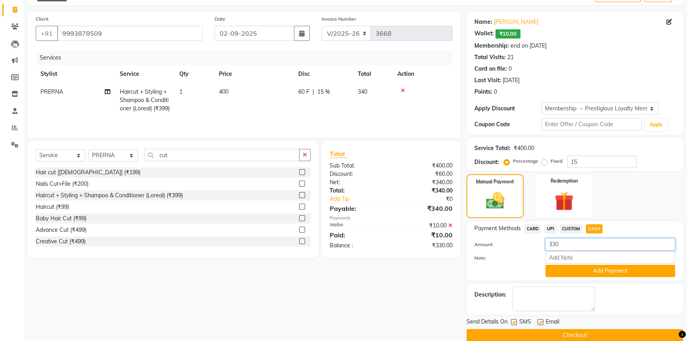
click at [553, 238] on input "330" at bounding box center [610, 244] width 130 height 12
click at [548, 231] on span "UPI" at bounding box center [550, 228] width 12 height 9
click at [551, 263] on div "Note:" at bounding box center [574, 257] width 213 height 13
click at [552, 271] on button "Add Payment" at bounding box center [610, 271] width 130 height 12
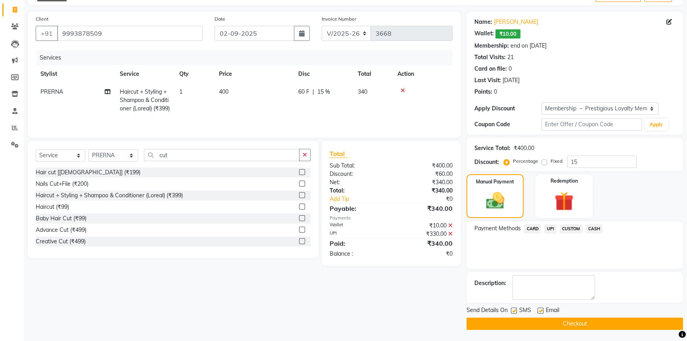
click at [571, 231] on span "CUSTOM" at bounding box center [571, 228] width 23 height 9
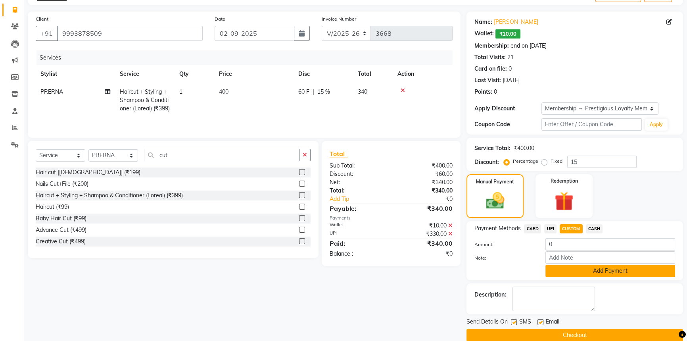
scroll to position [60, 0]
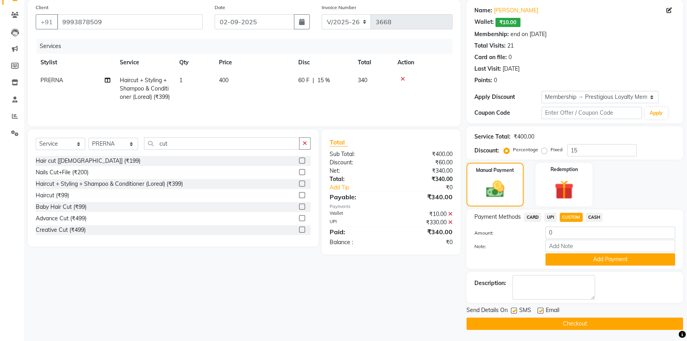
click at [534, 322] on button "Checkout" at bounding box center [575, 323] width 217 height 12
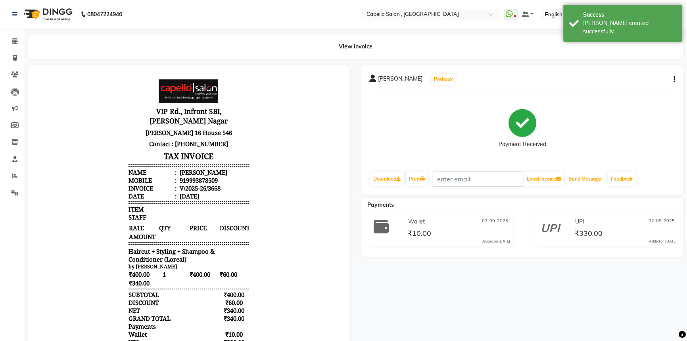
drag, startPoint x: 580, startPoint y: 181, endPoint x: 348, endPoint y: 133, distance: 236.5
click at [574, 181] on button "Send Message" at bounding box center [585, 178] width 39 height 13
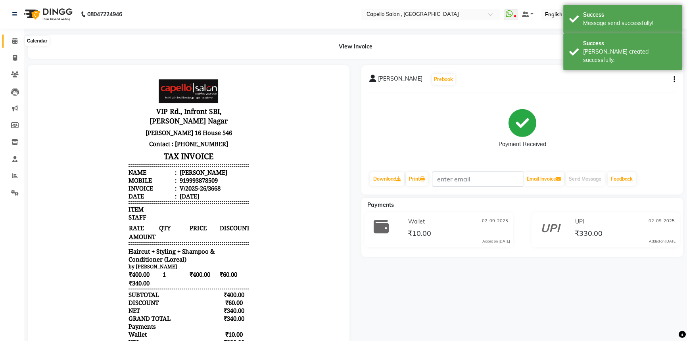
click at [17, 41] on span at bounding box center [15, 40] width 14 height 9
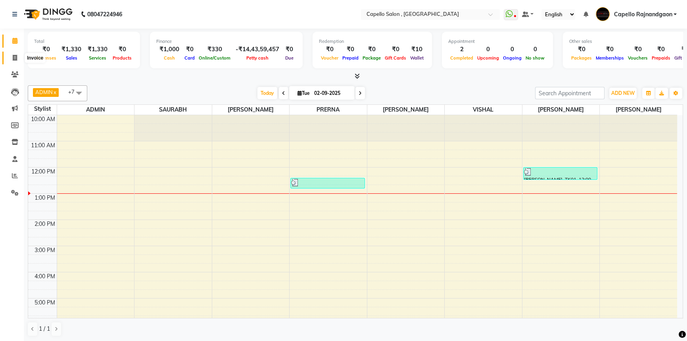
click at [14, 61] on span at bounding box center [15, 58] width 14 height 9
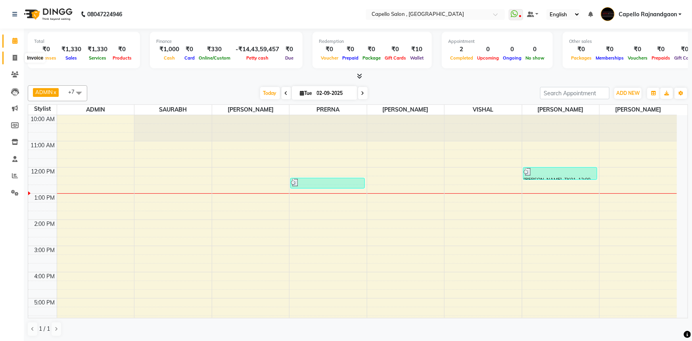
select select "service"
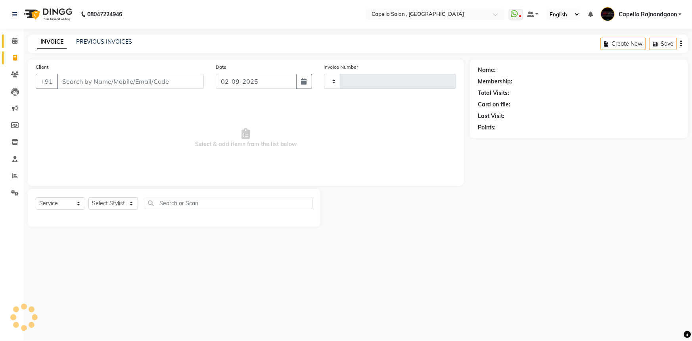
type input "3669"
select select "856"
click at [110, 81] on input "Client" at bounding box center [130, 81] width 147 height 15
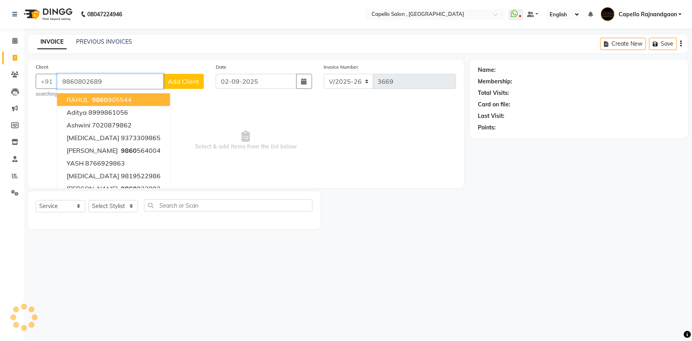
type input "9860802689"
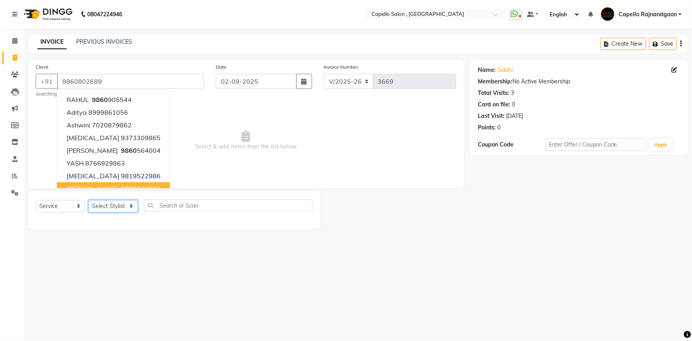
drag, startPoint x: 113, startPoint y: 207, endPoint x: 113, endPoint y: 200, distance: 6.7
click at [113, 207] on select "Select Stylist ADMIN Capello [GEOGRAPHIC_DATA] [GEOGRAPHIC_DATA] [PERSON_NAME] …" at bounding box center [113, 206] width 50 height 12
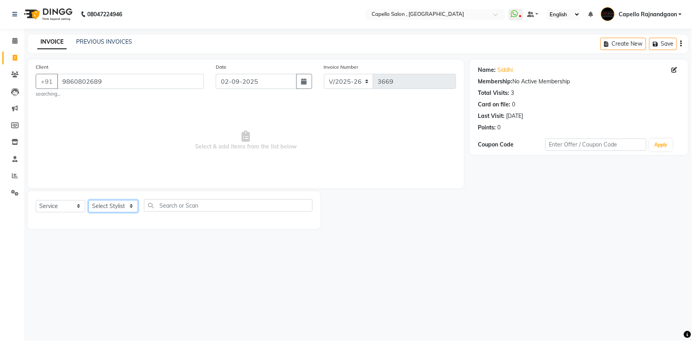
select select "82696"
click at [88, 200] on select "Select Stylist ADMIN Capello [GEOGRAPHIC_DATA] [GEOGRAPHIC_DATA] [PERSON_NAME] …" at bounding box center [113, 206] width 50 height 12
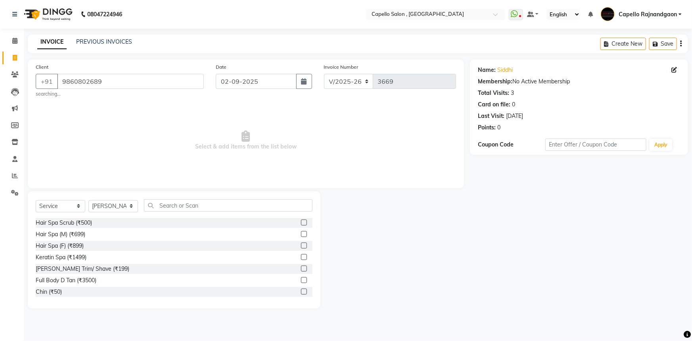
click at [164, 214] on div "Select Service Product Membership Package Voucher Prepaid Gift Card Select Styl…" at bounding box center [174, 208] width 277 height 19
click at [166, 208] on input "text" at bounding box center [228, 205] width 169 height 12
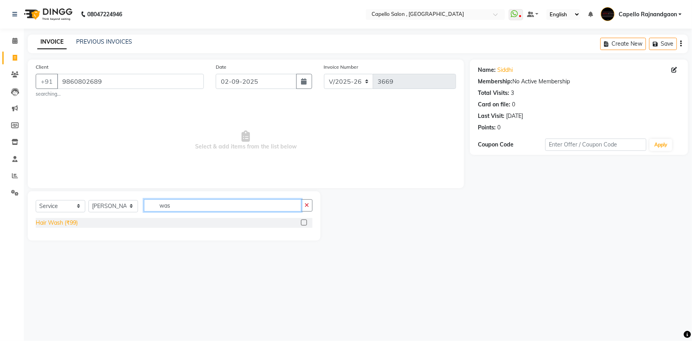
type input "was"
click at [69, 221] on div "Hair Wash (₹99)" at bounding box center [57, 223] width 42 height 8
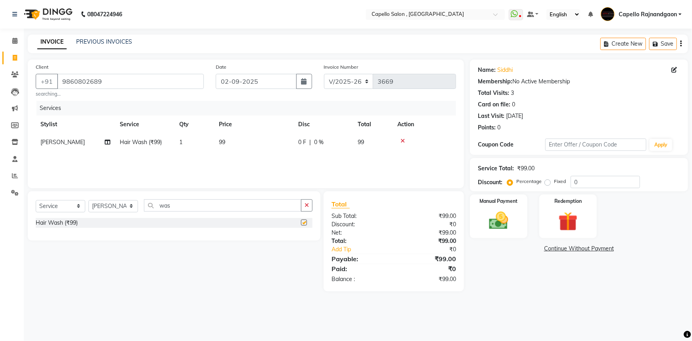
checkbox input "false"
drag, startPoint x: 155, startPoint y: 203, endPoint x: 200, endPoint y: 207, distance: 45.3
click at [200, 207] on input "was" at bounding box center [222, 205] width 157 height 12
type input "upp"
click at [51, 218] on div "Upper Lips (₹50)" at bounding box center [174, 223] width 277 height 10
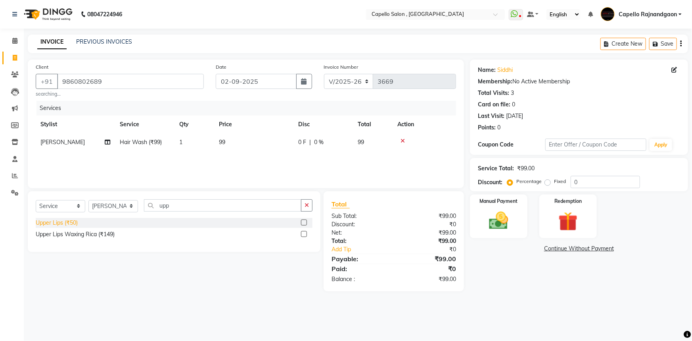
click at [51, 219] on div "Upper Lips (₹50)" at bounding box center [57, 223] width 42 height 8
checkbox input "false"
click at [231, 148] on td "99" at bounding box center [253, 142] width 79 height 18
select select "82696"
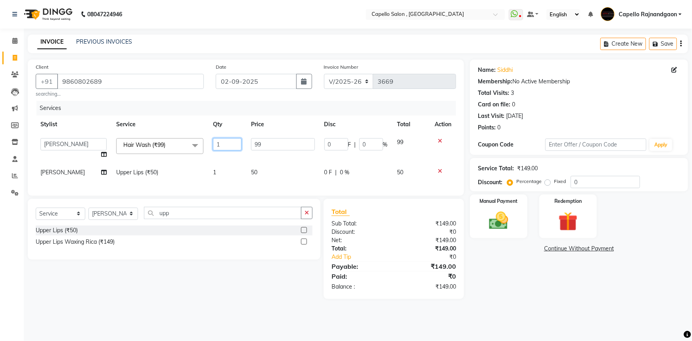
click at [234, 148] on input "1" at bounding box center [227, 144] width 29 height 12
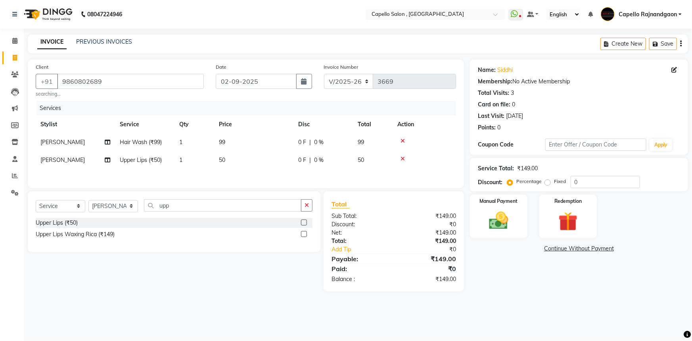
click at [258, 145] on td "99" at bounding box center [253, 142] width 79 height 18
select select "82696"
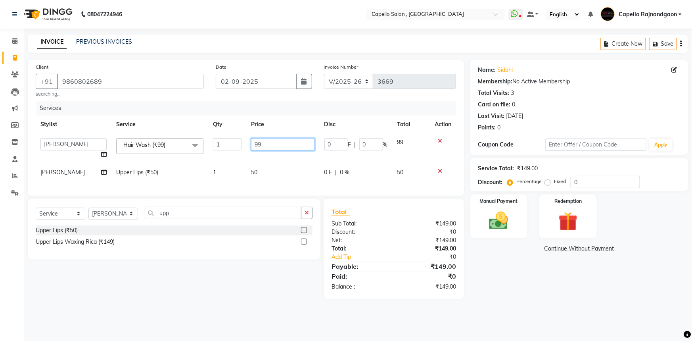
click at [258, 145] on input "99" at bounding box center [282, 144] width 63 height 12
type input "200"
click at [526, 278] on div "Name: [PERSON_NAME] Membership: No Active Membership Total Visits: 3 Card on fi…" at bounding box center [582, 179] width 224 height 239
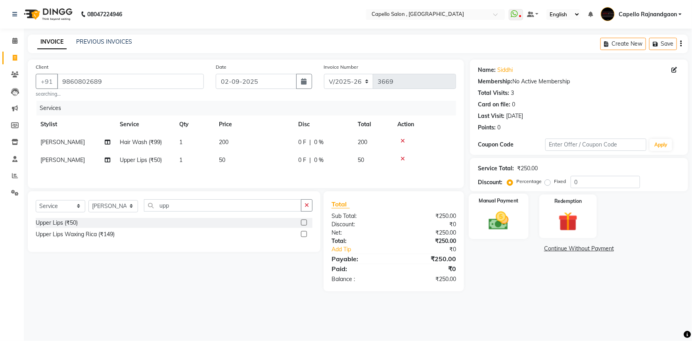
click at [519, 214] on div "Manual Payment" at bounding box center [499, 217] width 60 height 46
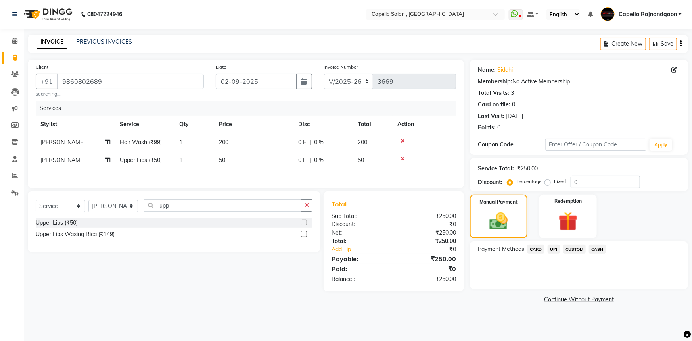
click at [598, 250] on span "CASH" at bounding box center [597, 248] width 17 height 9
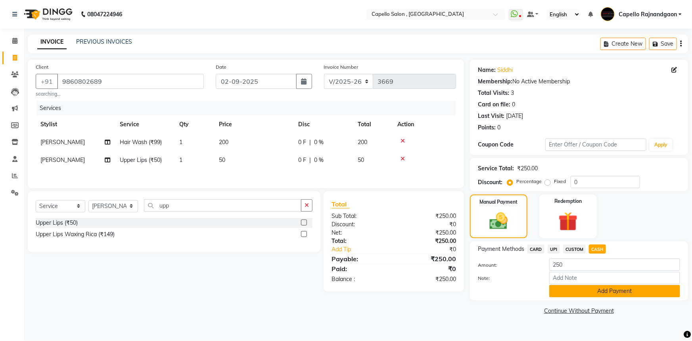
click at [576, 287] on button "Add Payment" at bounding box center [614, 291] width 131 height 12
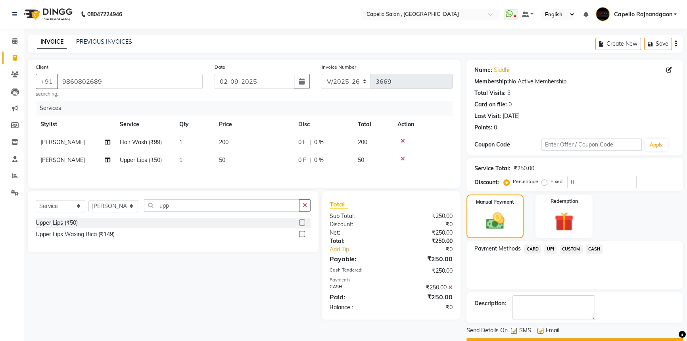
scroll to position [20, 0]
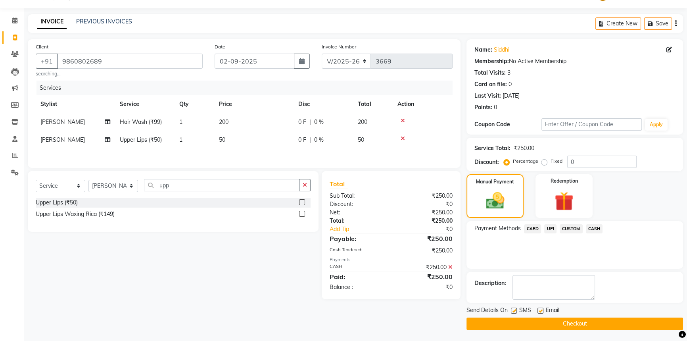
click at [551, 324] on button "Checkout" at bounding box center [575, 323] width 217 height 12
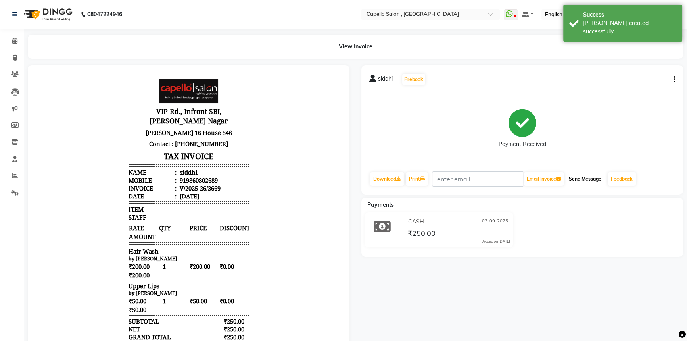
click at [587, 177] on button "Send Message" at bounding box center [585, 178] width 39 height 13
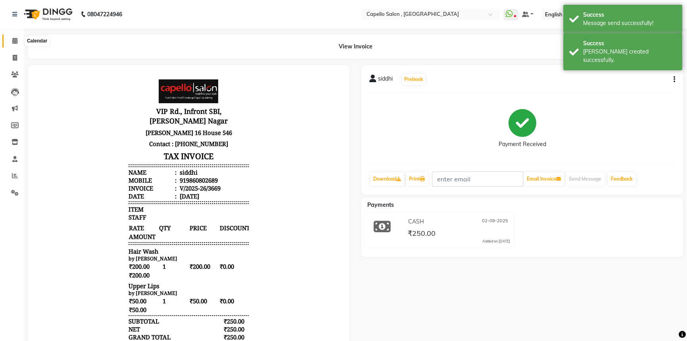
click at [13, 40] on icon at bounding box center [14, 41] width 5 height 6
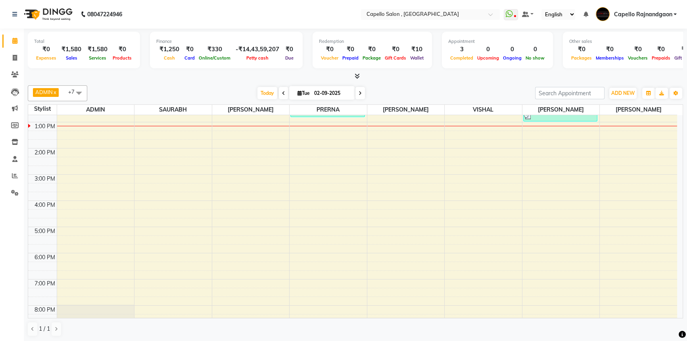
scroll to position [72, 0]
click at [69, 194] on div "10:00 AM 11:00 AM 12:00 PM 1:00 PM 2:00 PM 3:00 PM 4:00 PM 5:00 PM 6:00 PM 7:00…" at bounding box center [352, 187] width 649 height 288
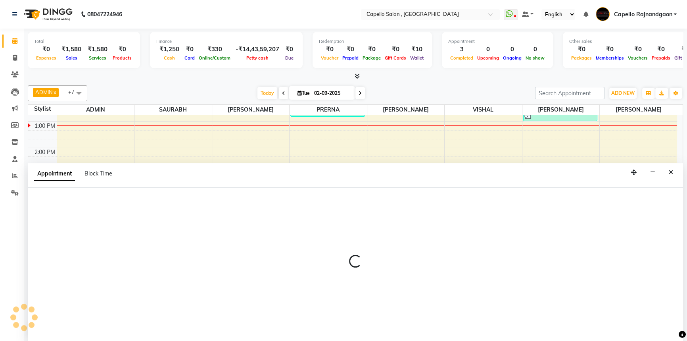
scroll to position [0, 0]
select select "14663"
select select "945"
select select "tentative"
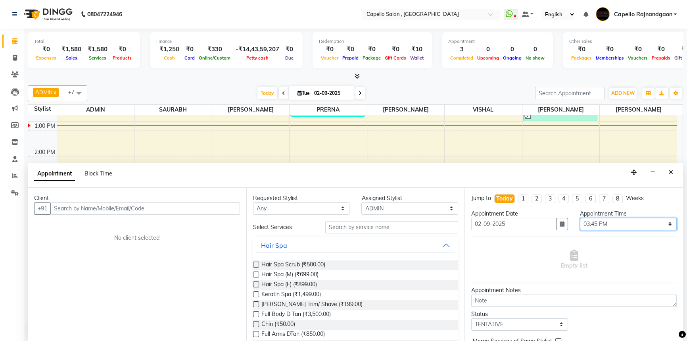
drag, startPoint x: 593, startPoint y: 228, endPoint x: 597, endPoint y: 217, distance: 12.0
click at [593, 228] on select "Select 11:00 AM 11:15 AM 11:30 AM 11:45 AM 12:00 PM 12:15 PM 12:30 PM 12:45 PM …" at bounding box center [628, 224] width 97 height 12
select select "930"
click at [580, 218] on select "Select 11:00 AM 11:15 AM 11:30 AM 11:45 AM 12:00 PM 12:15 PM 12:30 PM 12:45 PM …" at bounding box center [628, 224] width 97 height 12
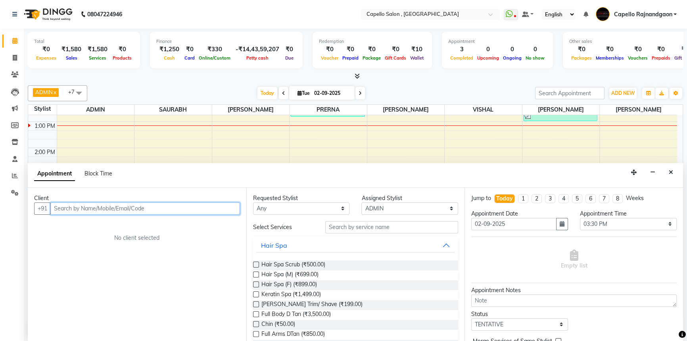
click at [152, 211] on input "text" at bounding box center [145, 208] width 190 height 12
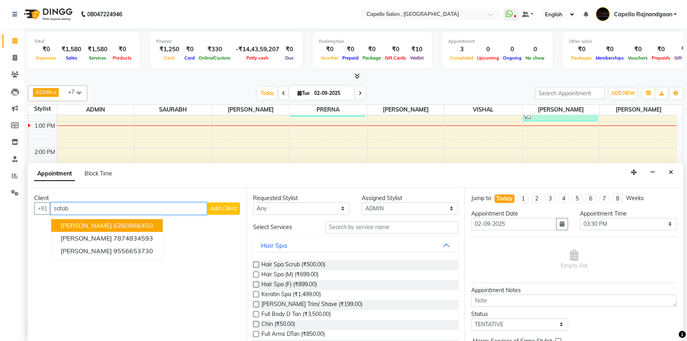
click at [107, 223] on span "[PERSON_NAME]" at bounding box center [86, 225] width 51 height 8
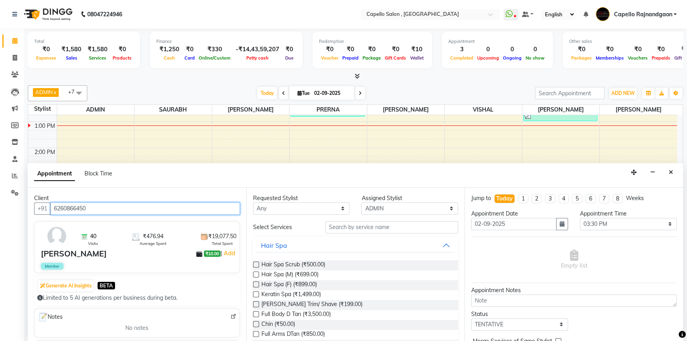
type input "6260866450"
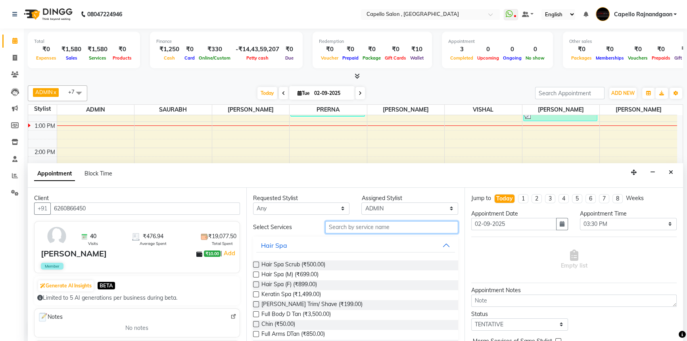
click at [382, 228] on input "text" at bounding box center [391, 227] width 133 height 12
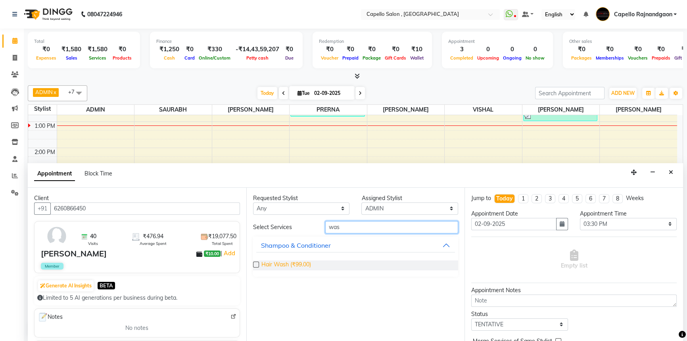
type input "was"
click at [287, 262] on span "Hair Wash (₹99.00)" at bounding box center [286, 265] width 50 height 10
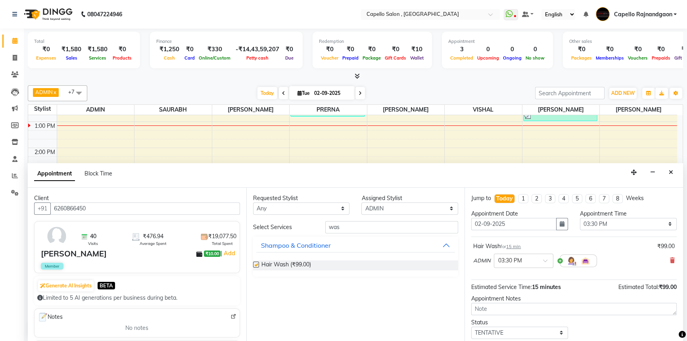
checkbox input "false"
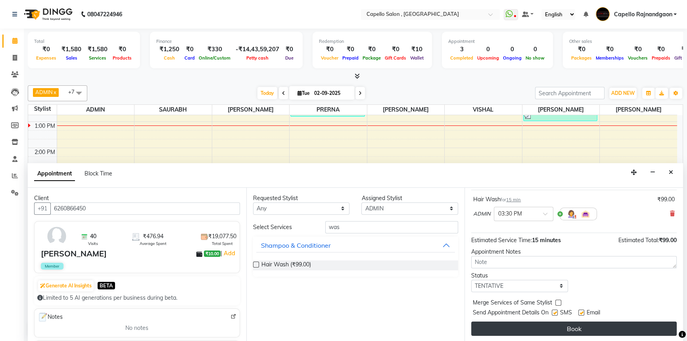
click at [546, 323] on button "Book" at bounding box center [573, 328] width 205 height 14
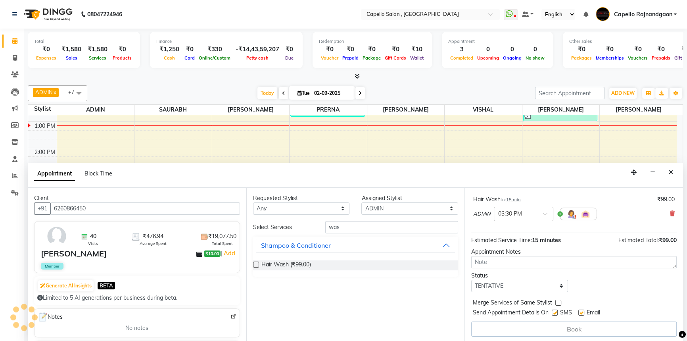
scroll to position [0, 0]
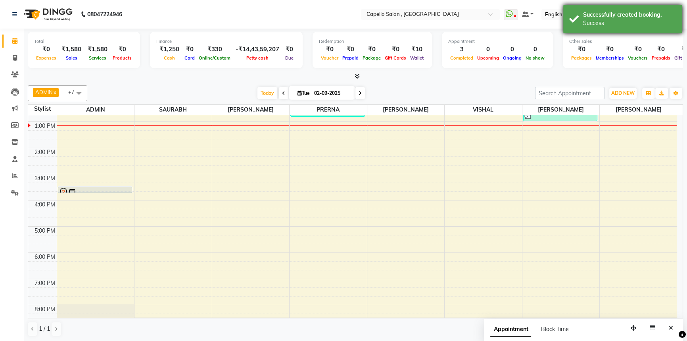
click at [624, 29] on div "Successfully created booking. Success" at bounding box center [622, 19] width 119 height 29
